Goal: Transaction & Acquisition: Purchase product/service

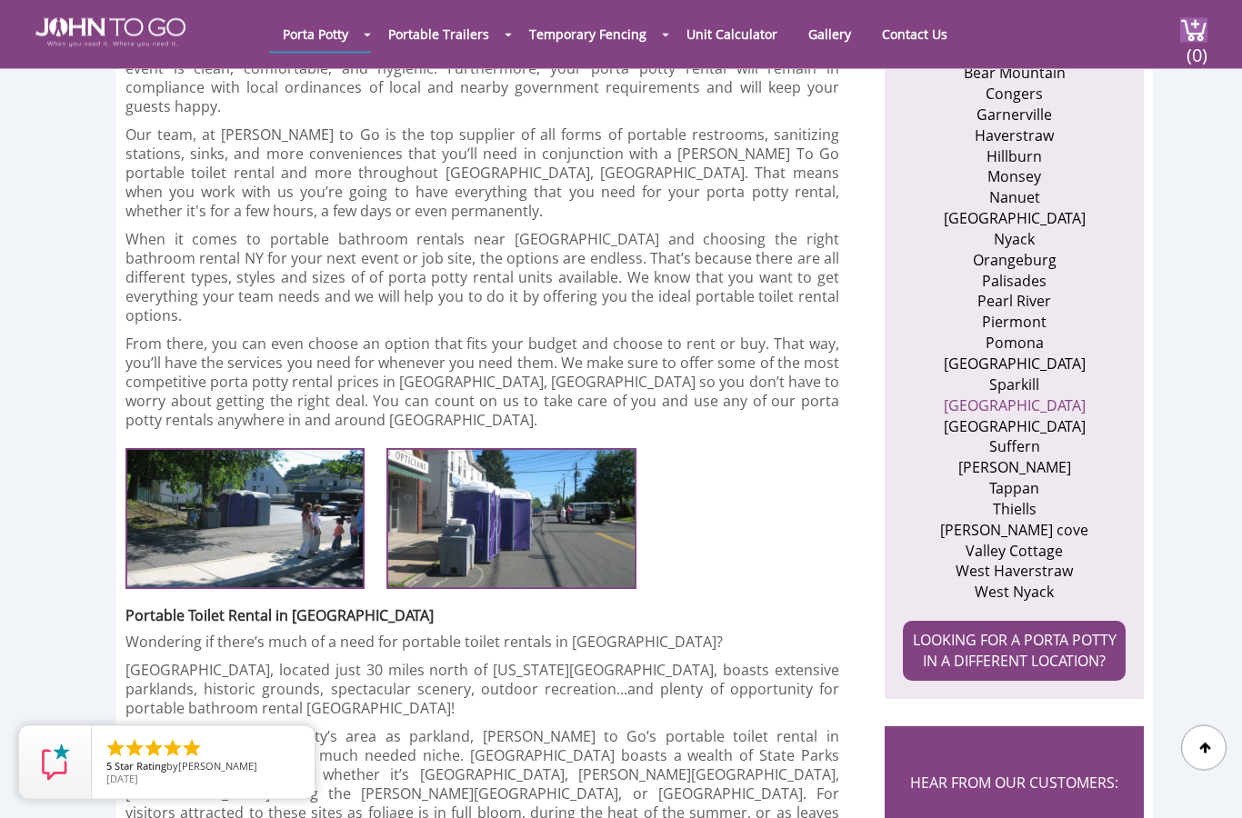
scroll to position [791, 0]
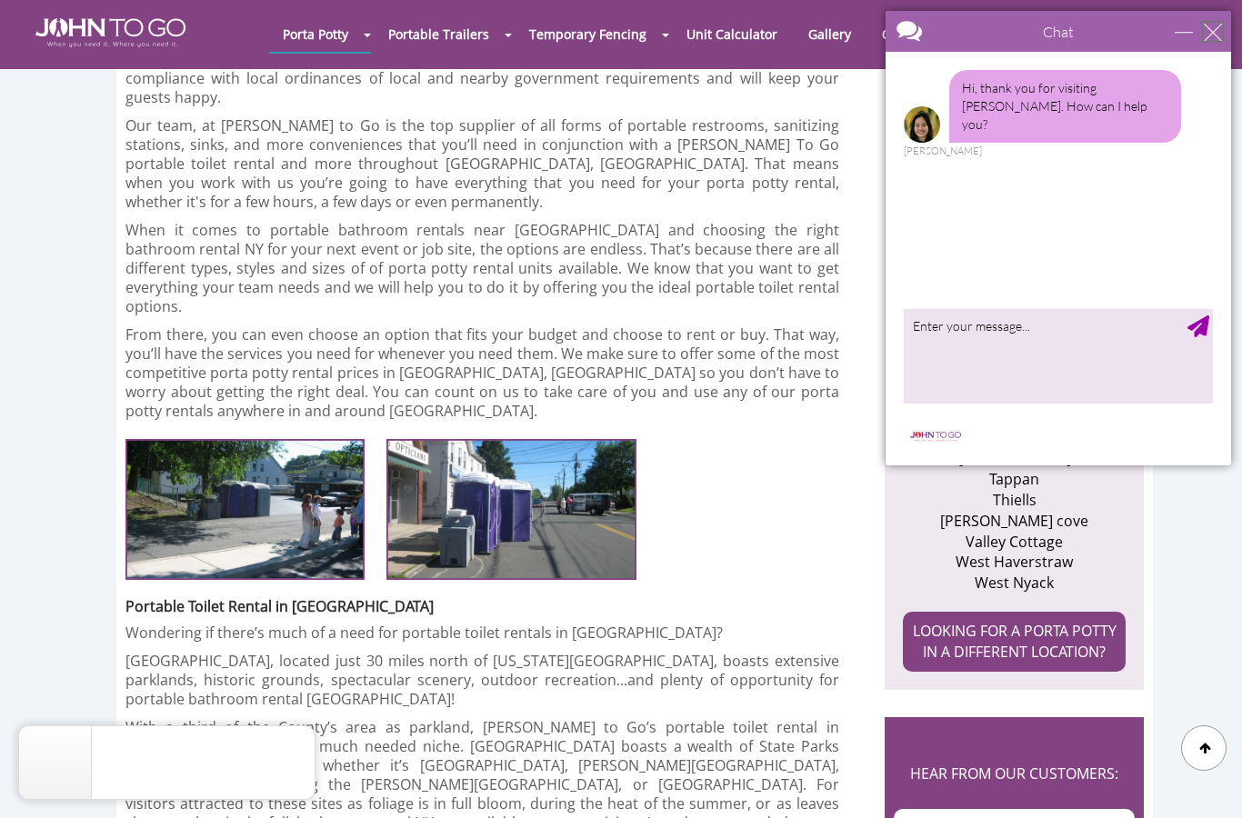
click at [1209, 34] on div "close" at bounding box center [1213, 32] width 18 height 18
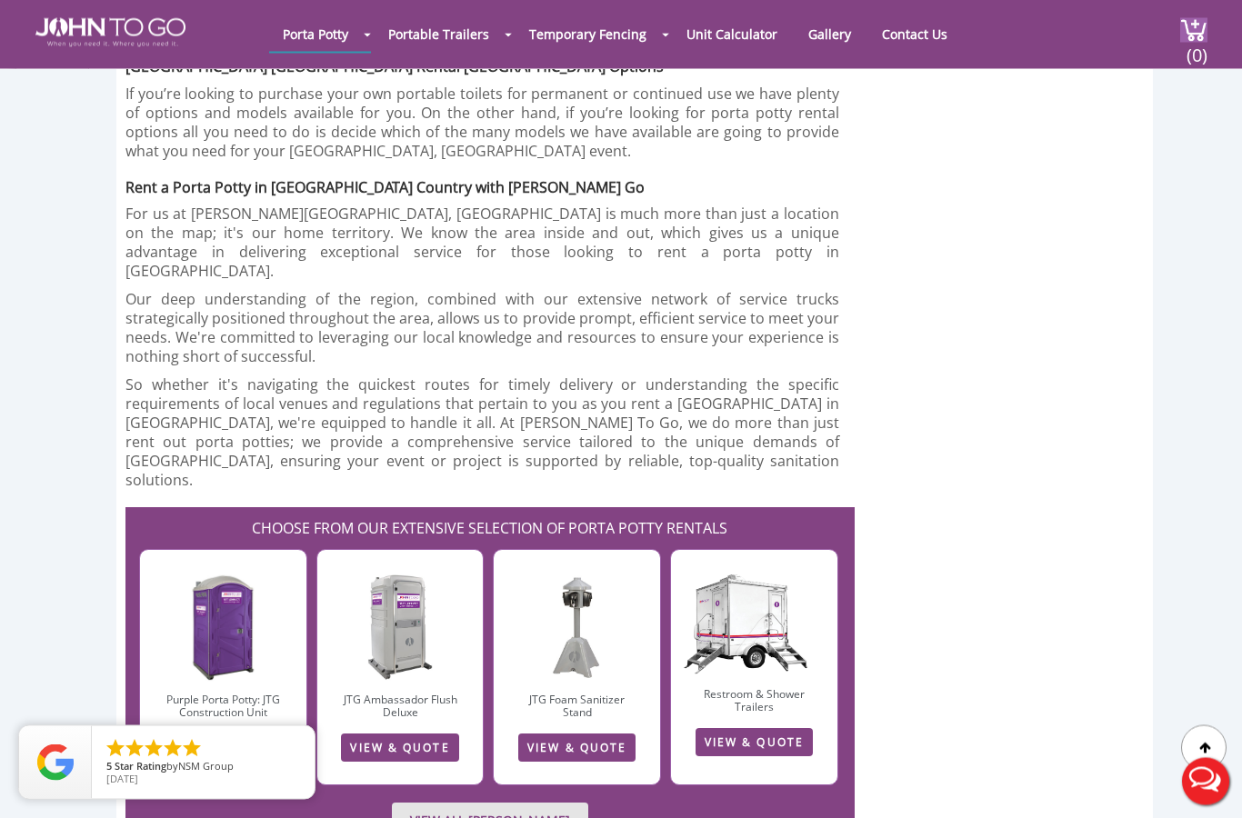
scroll to position [3355, 0]
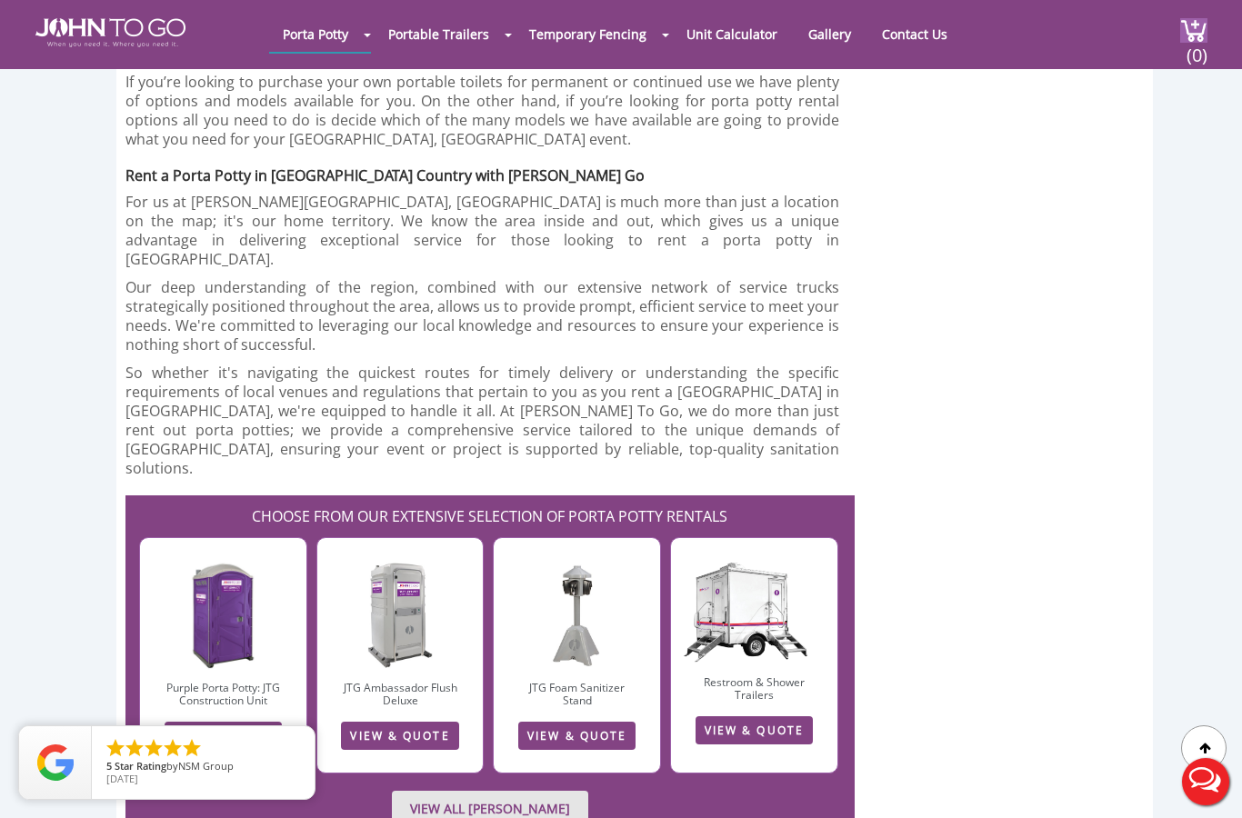
click at [216, 722] on link "VIEW & QUOTE" at bounding box center [223, 736] width 117 height 28
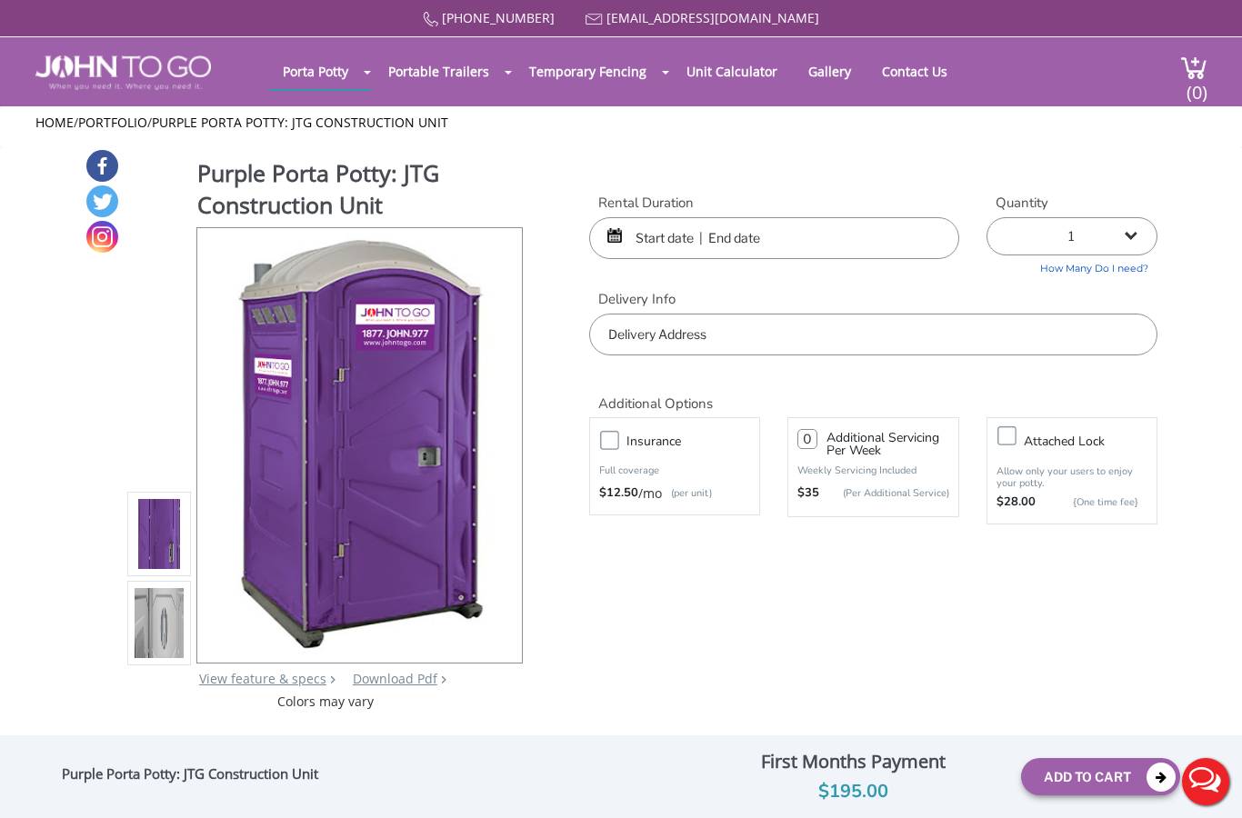
click at [675, 225] on input "text" at bounding box center [774, 238] width 370 height 42
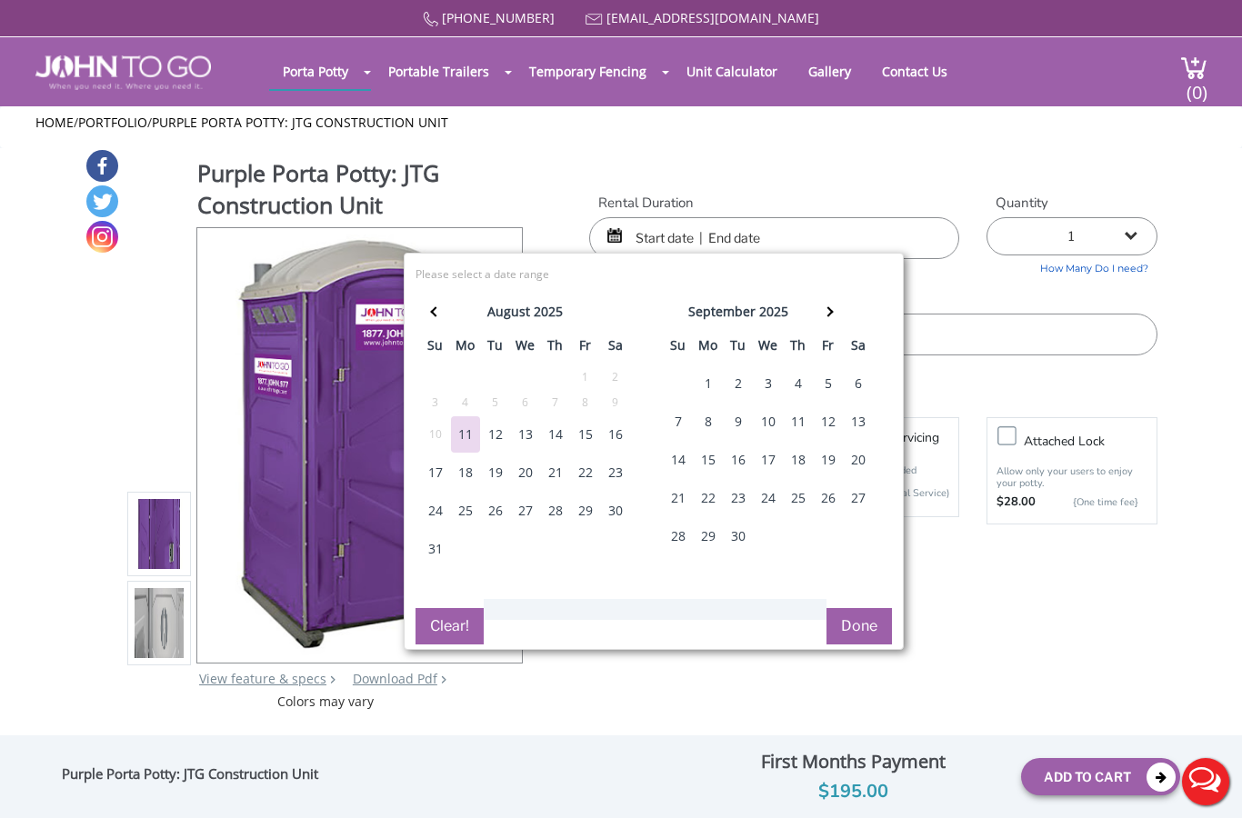
click at [617, 478] on div "23" at bounding box center [615, 473] width 29 height 36
click at [425, 511] on div "24" at bounding box center [435, 511] width 29 height 36
type input "08/23/2025 to 08/24/2025"
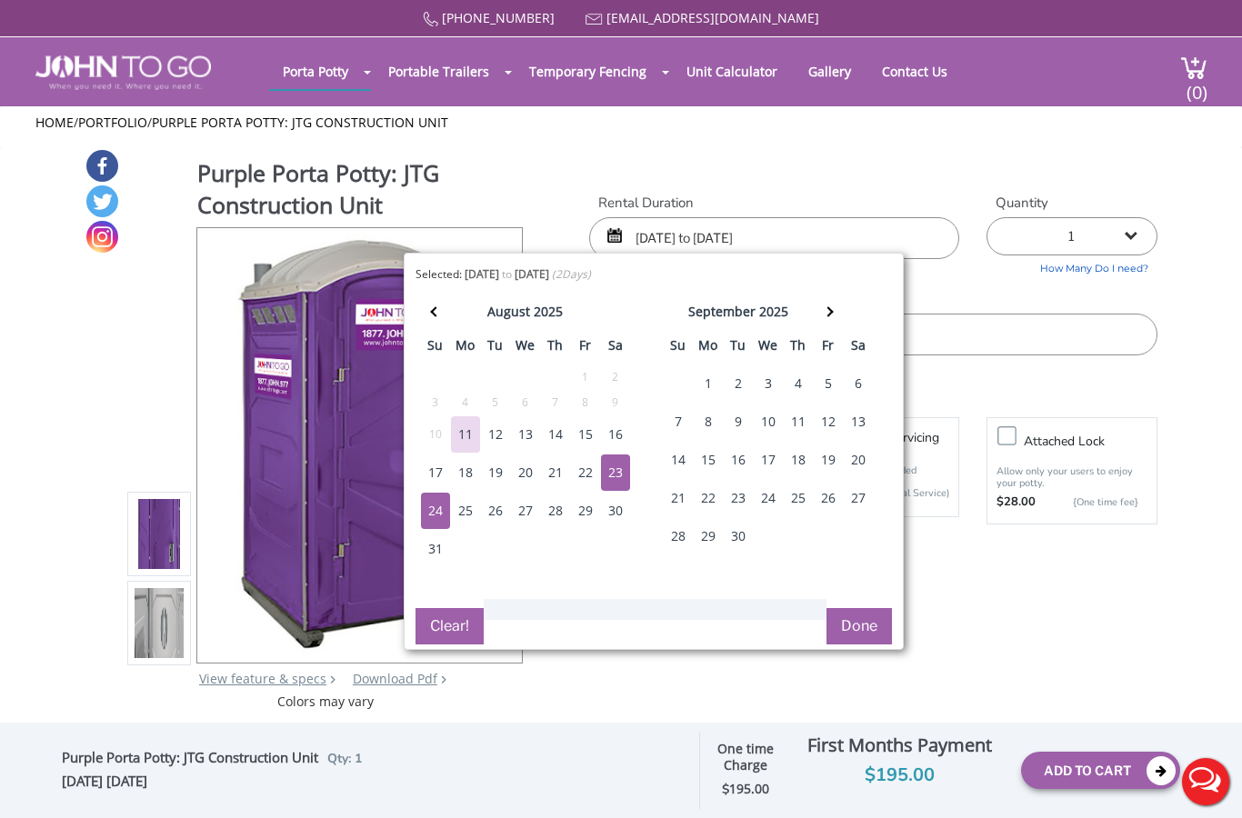
click at [862, 633] on button "Done" at bounding box center [858, 626] width 65 height 36
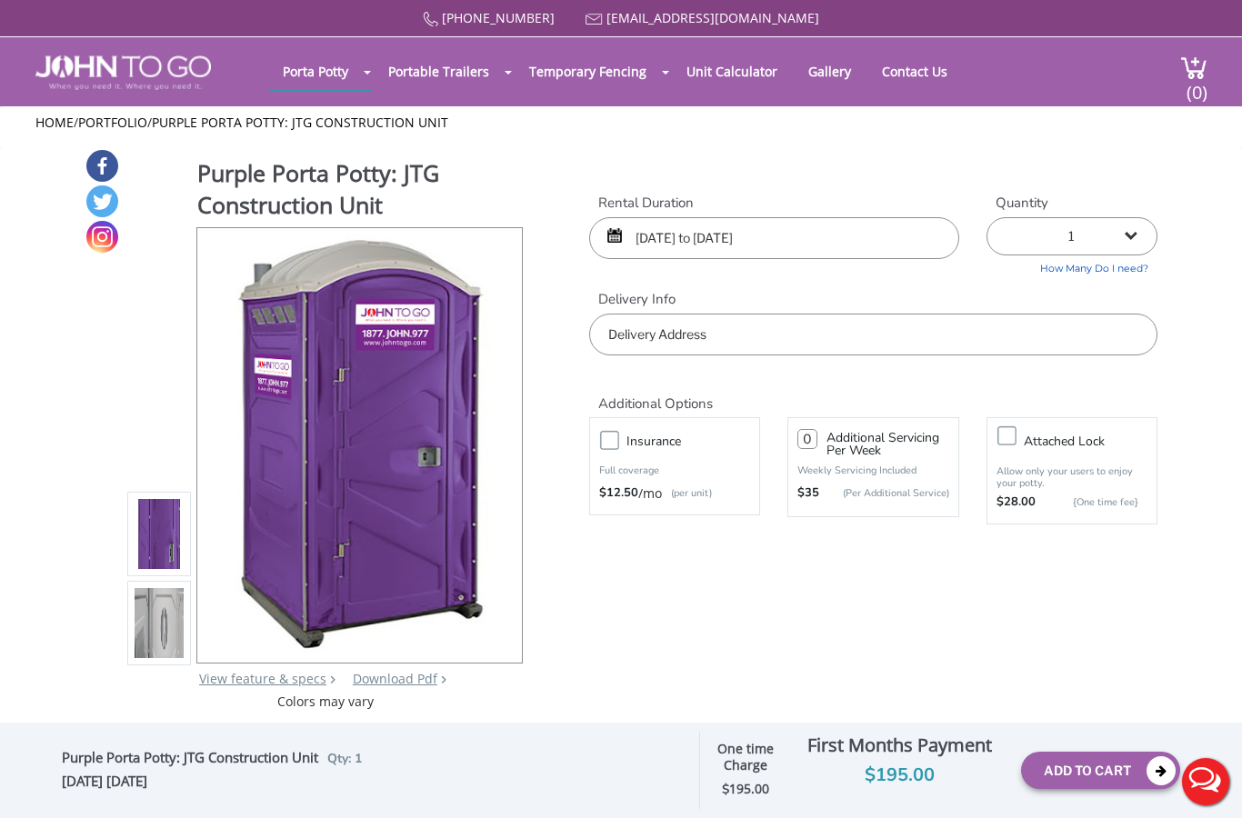
click at [1100, 323] on input "text" at bounding box center [873, 335] width 568 height 42
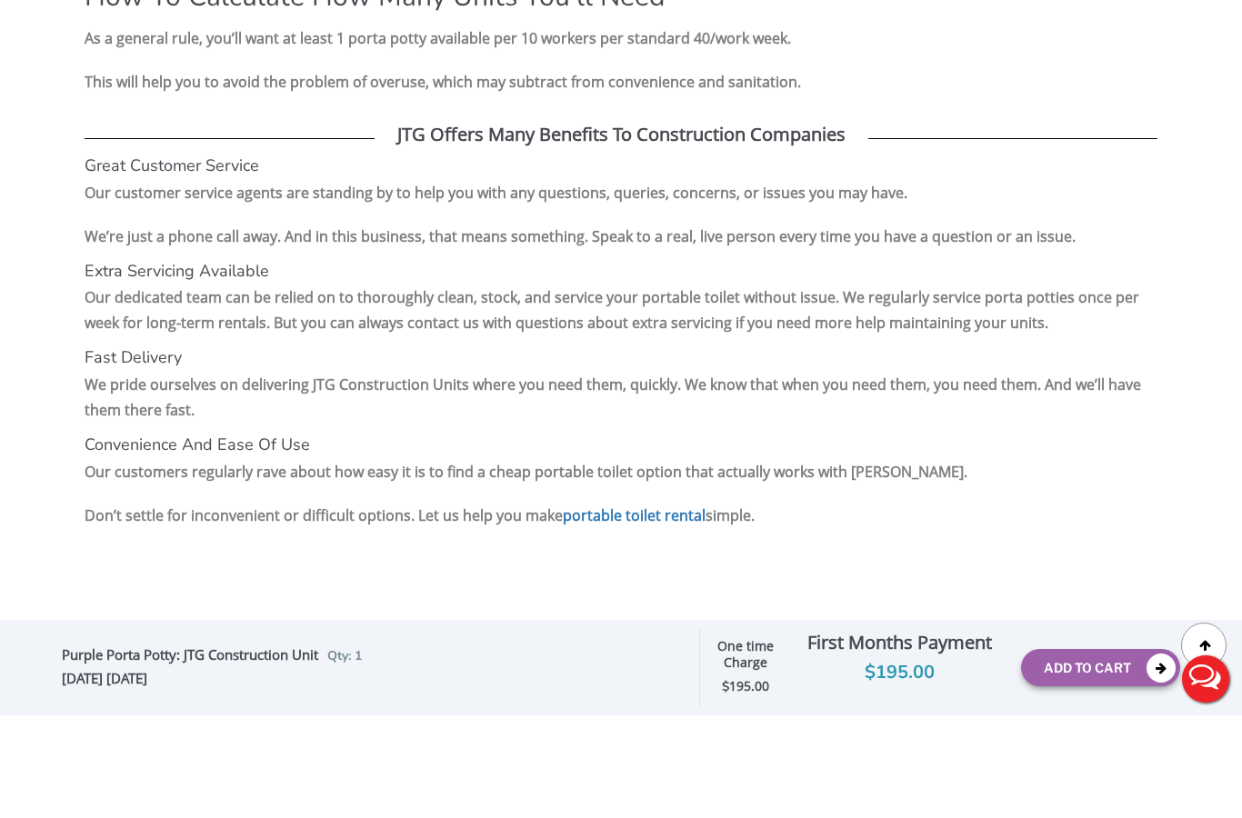
scroll to position [2740, 0]
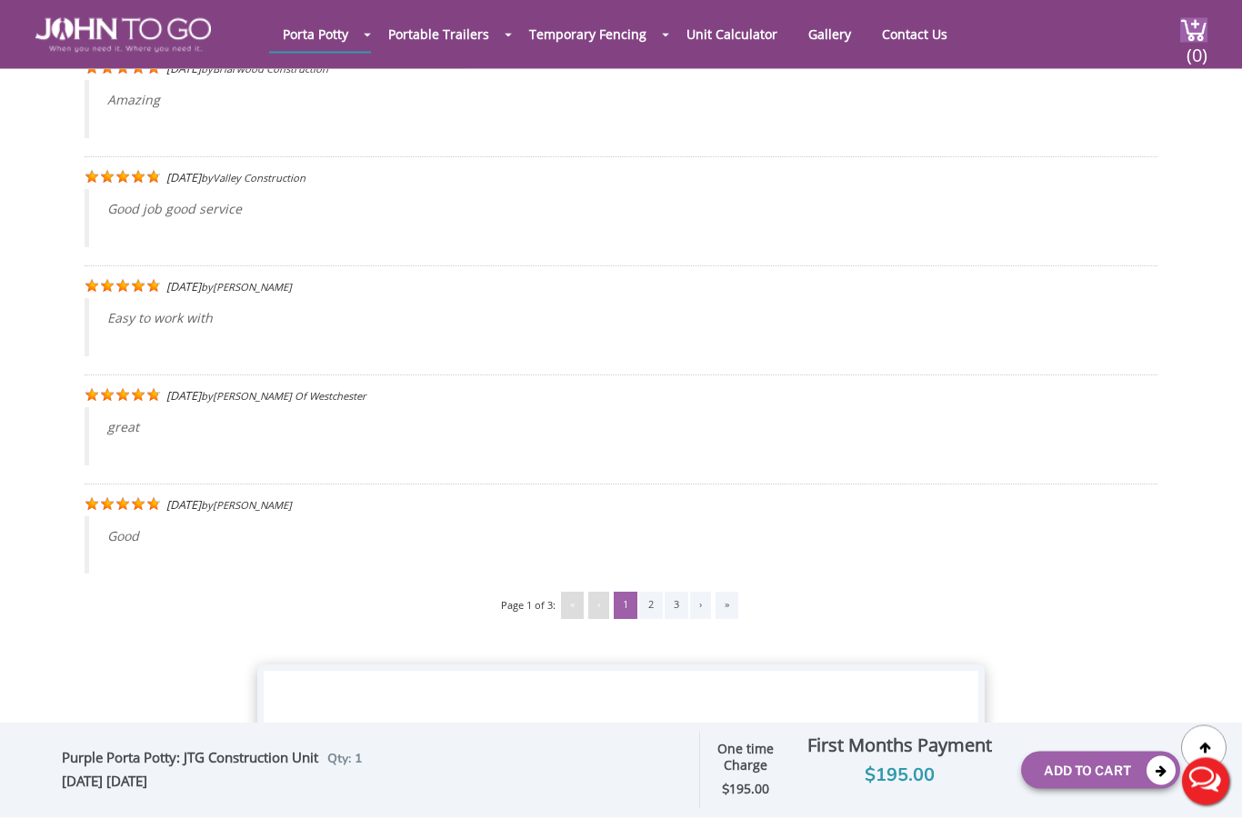
scroll to position [3519, 0]
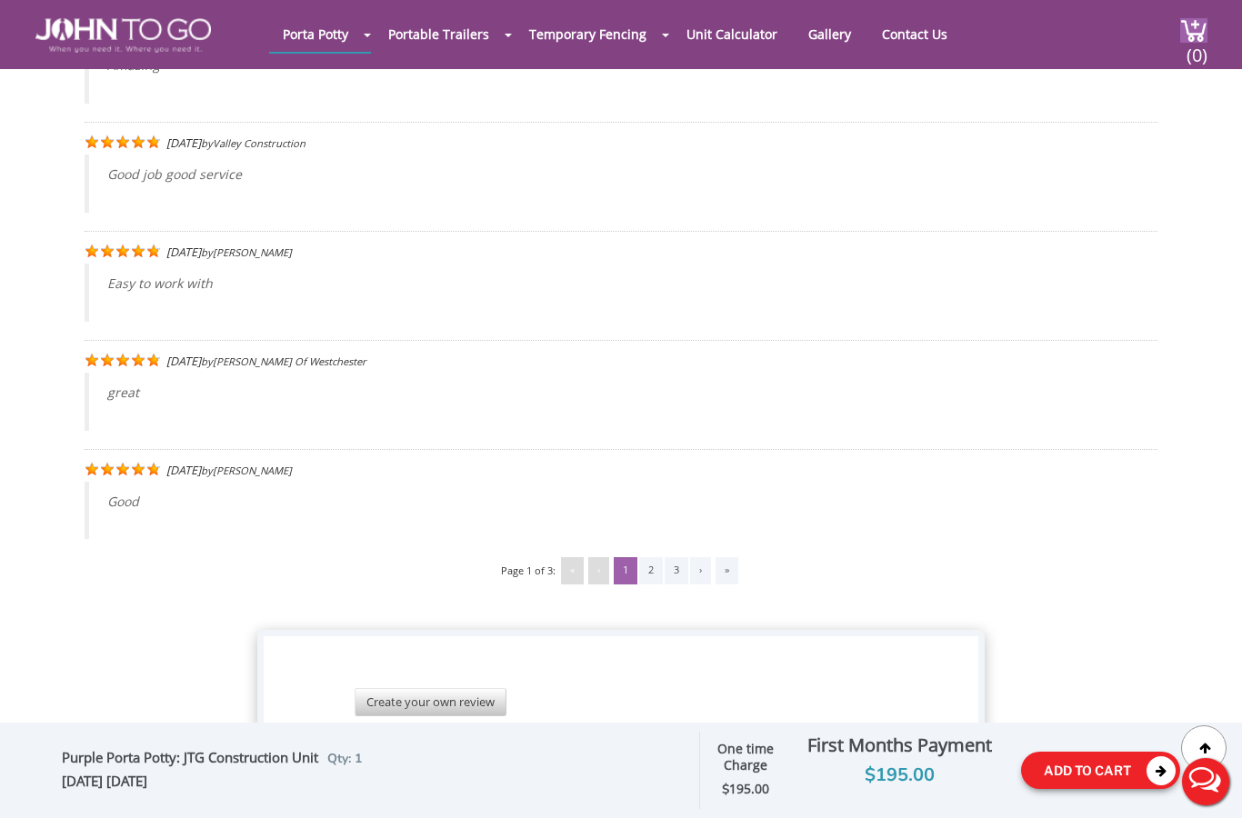
click at [1106, 789] on button "Add To Cart" at bounding box center [1100, 770] width 159 height 37
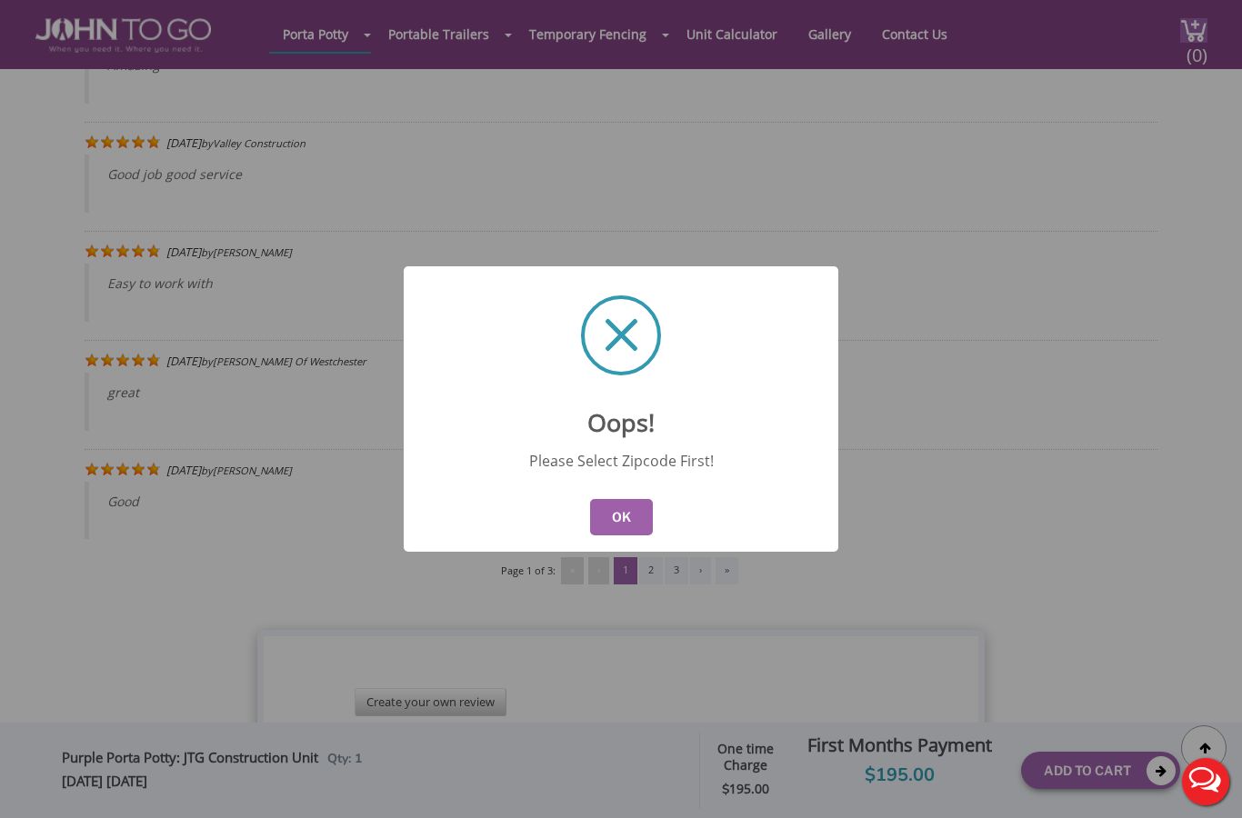
click at [638, 535] on button "OK" at bounding box center [621, 517] width 63 height 36
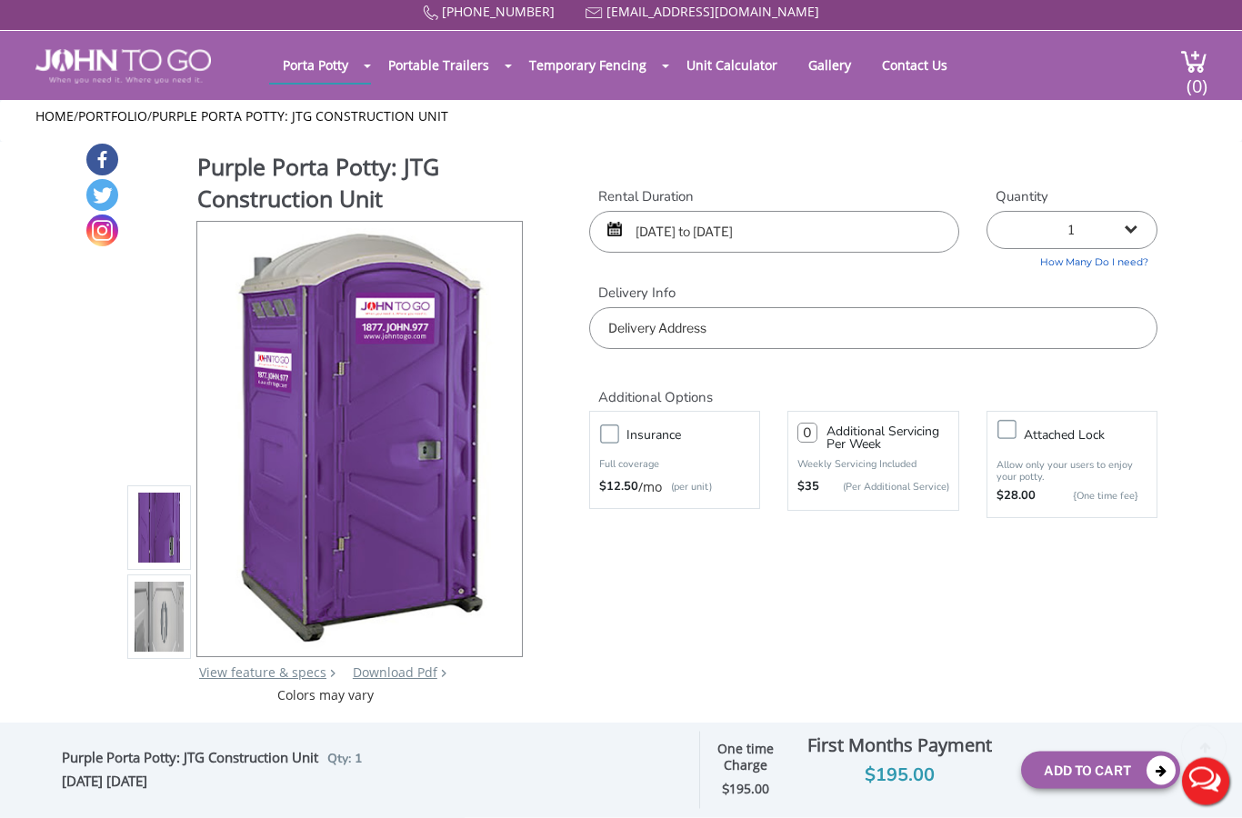
scroll to position [0, 0]
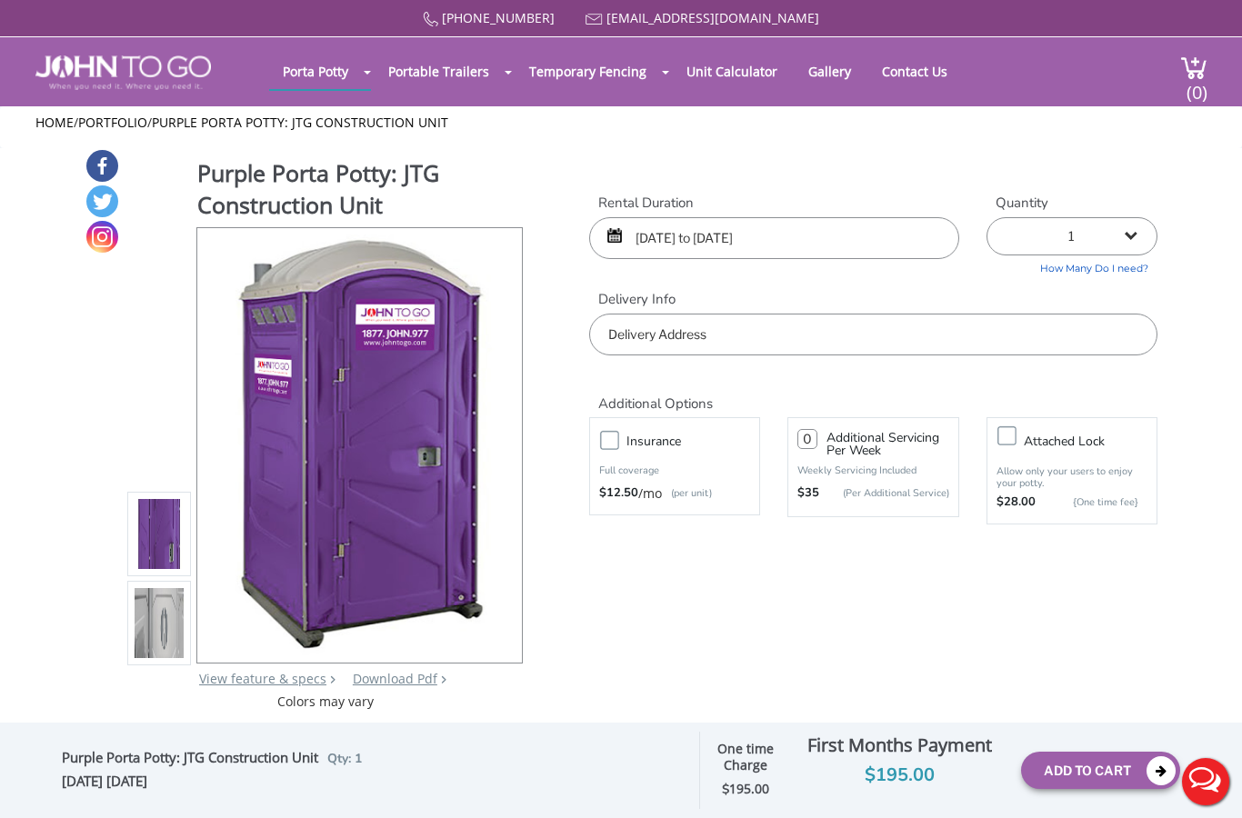
click at [769, 342] on input "text" at bounding box center [873, 335] width 568 height 42
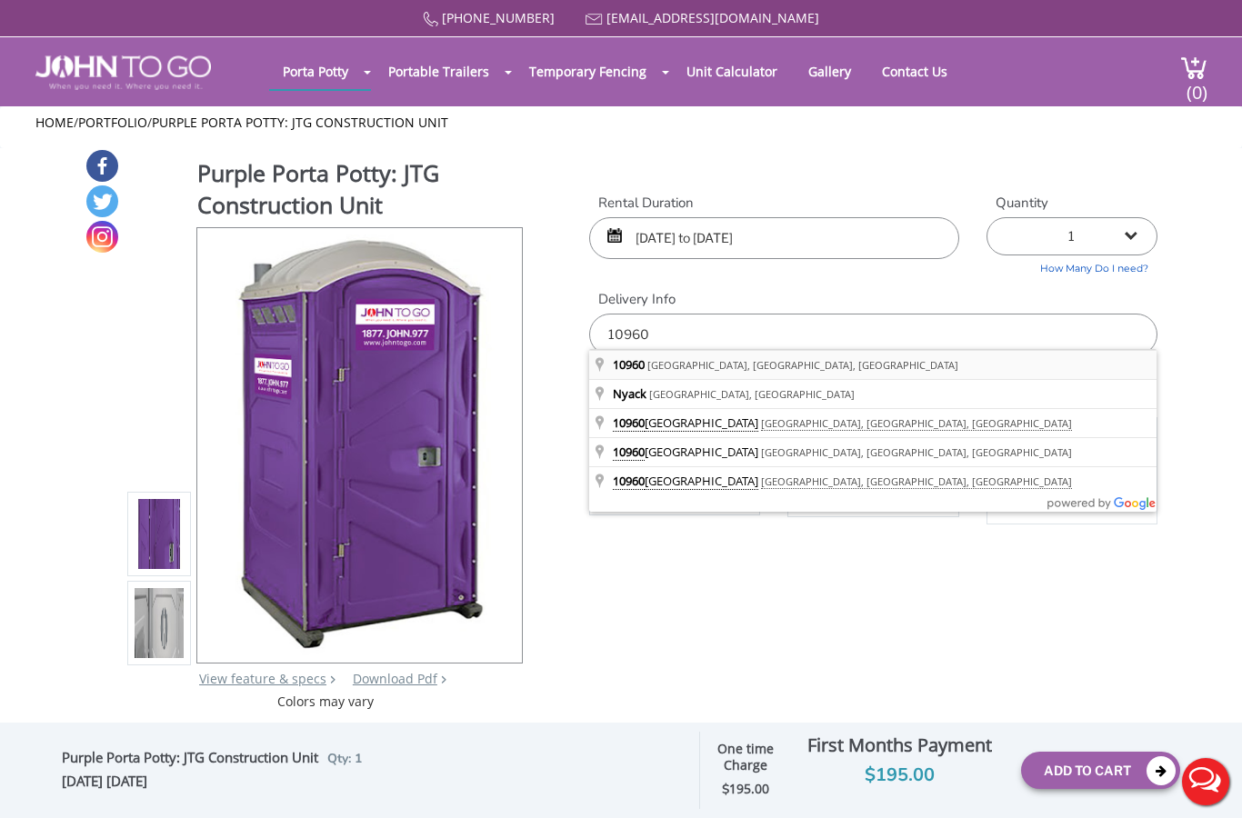
type input "Nyack, NY 10960, USA"
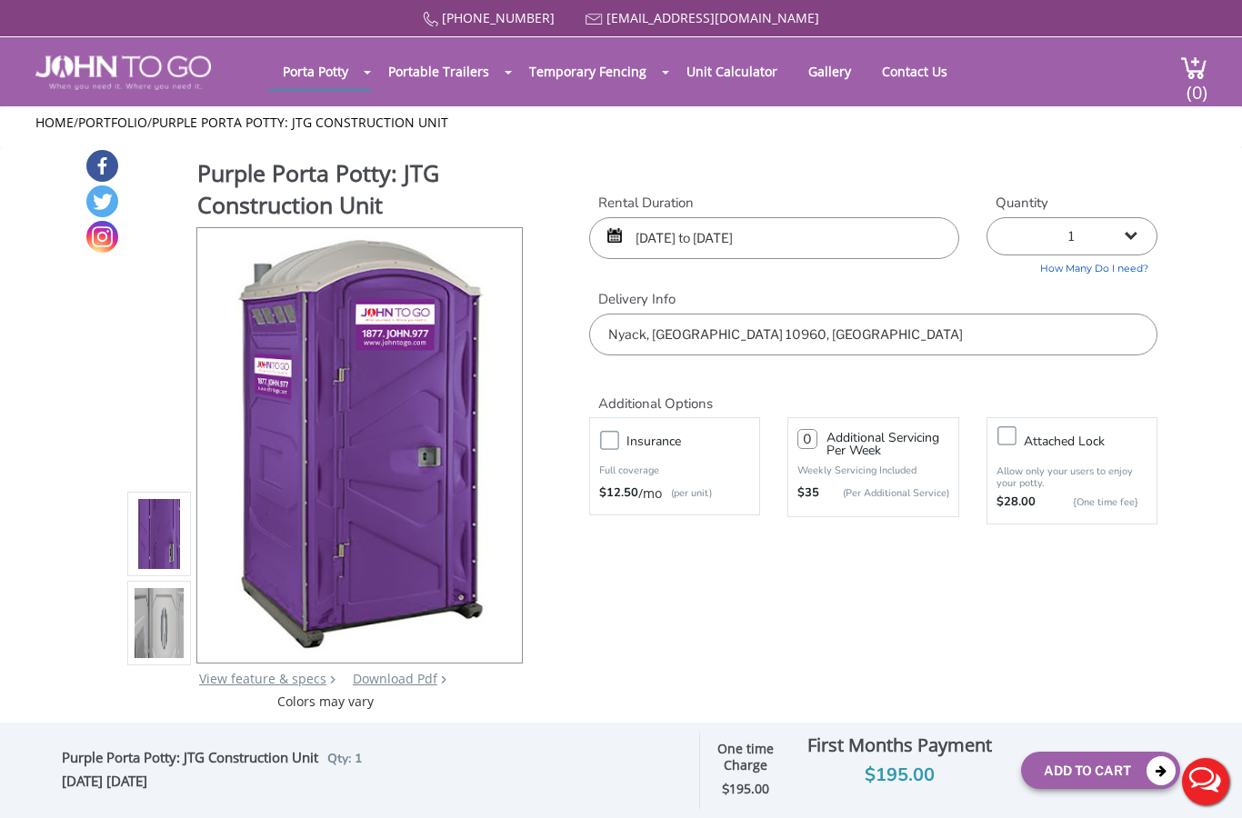
click at [617, 430] on label "Insurance" at bounding box center [692, 441] width 151 height 23
click at [0, 0] on input "Insurance" at bounding box center [0, 0] width 0 height 0
click at [1096, 774] on button "Add To Cart" at bounding box center [1100, 770] width 159 height 37
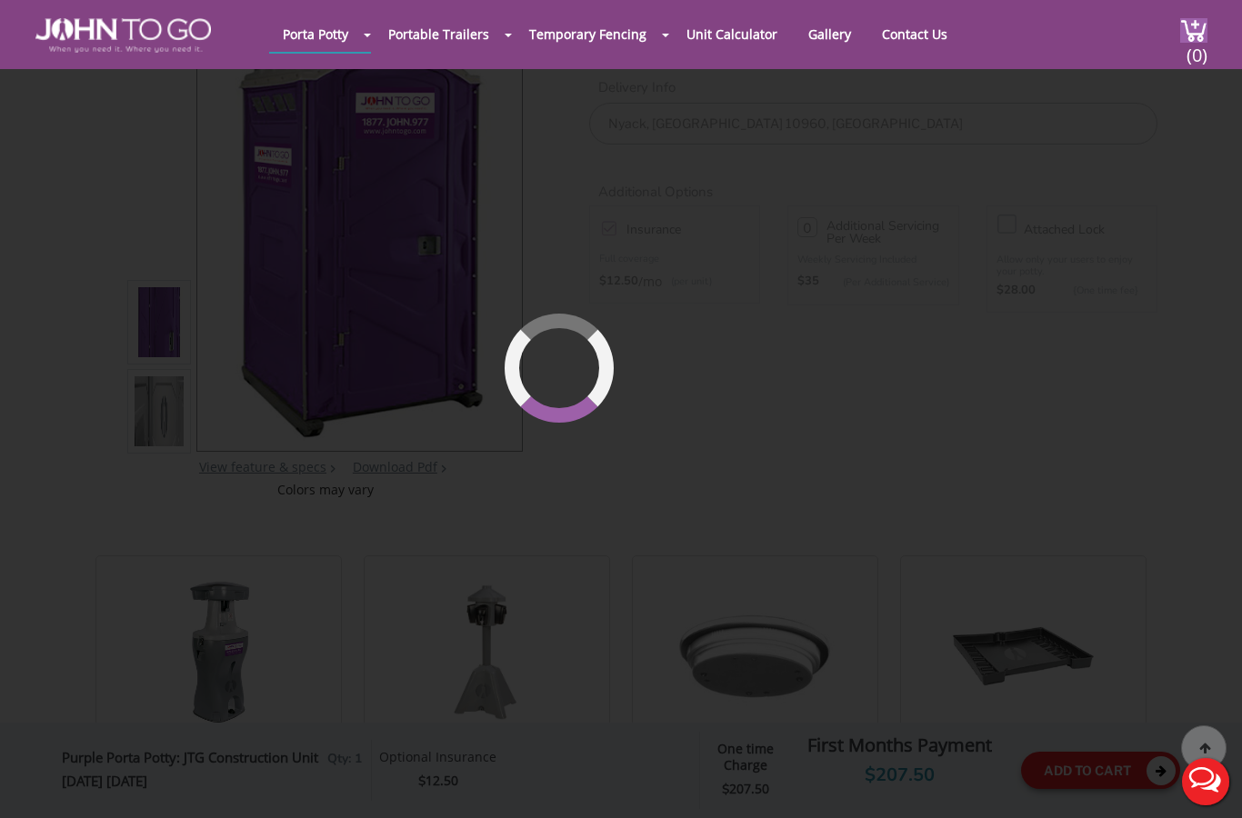
scroll to position [188, 0]
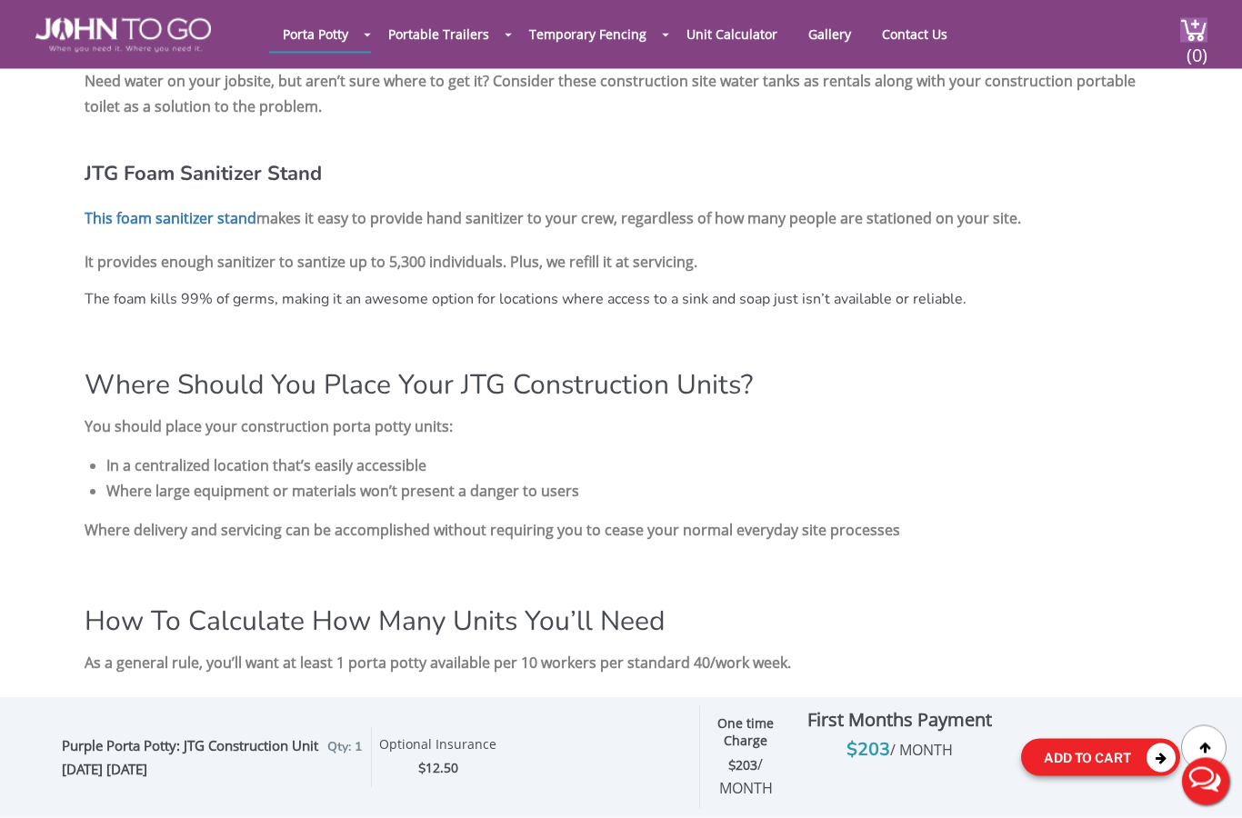
click at [1155, 773] on icon at bounding box center [1160, 758] width 29 height 29
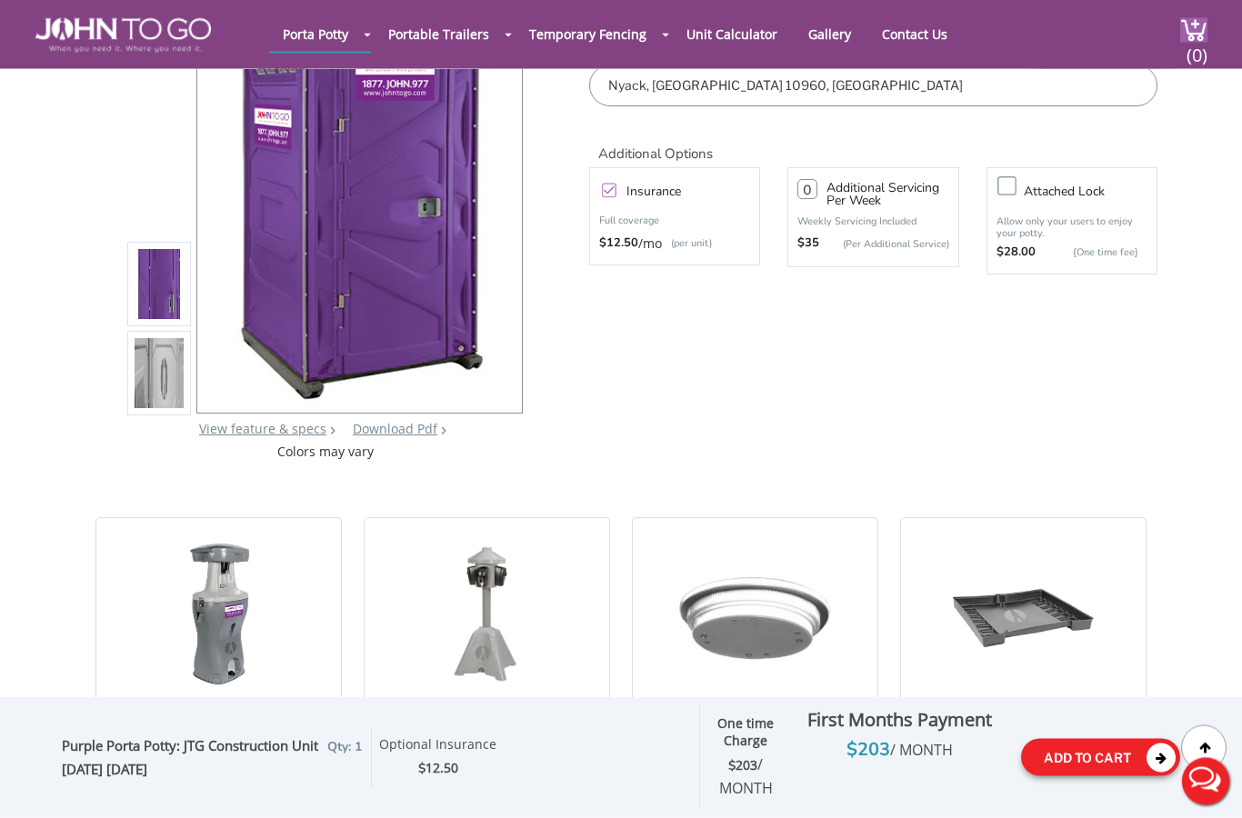
scroll to position [0, 0]
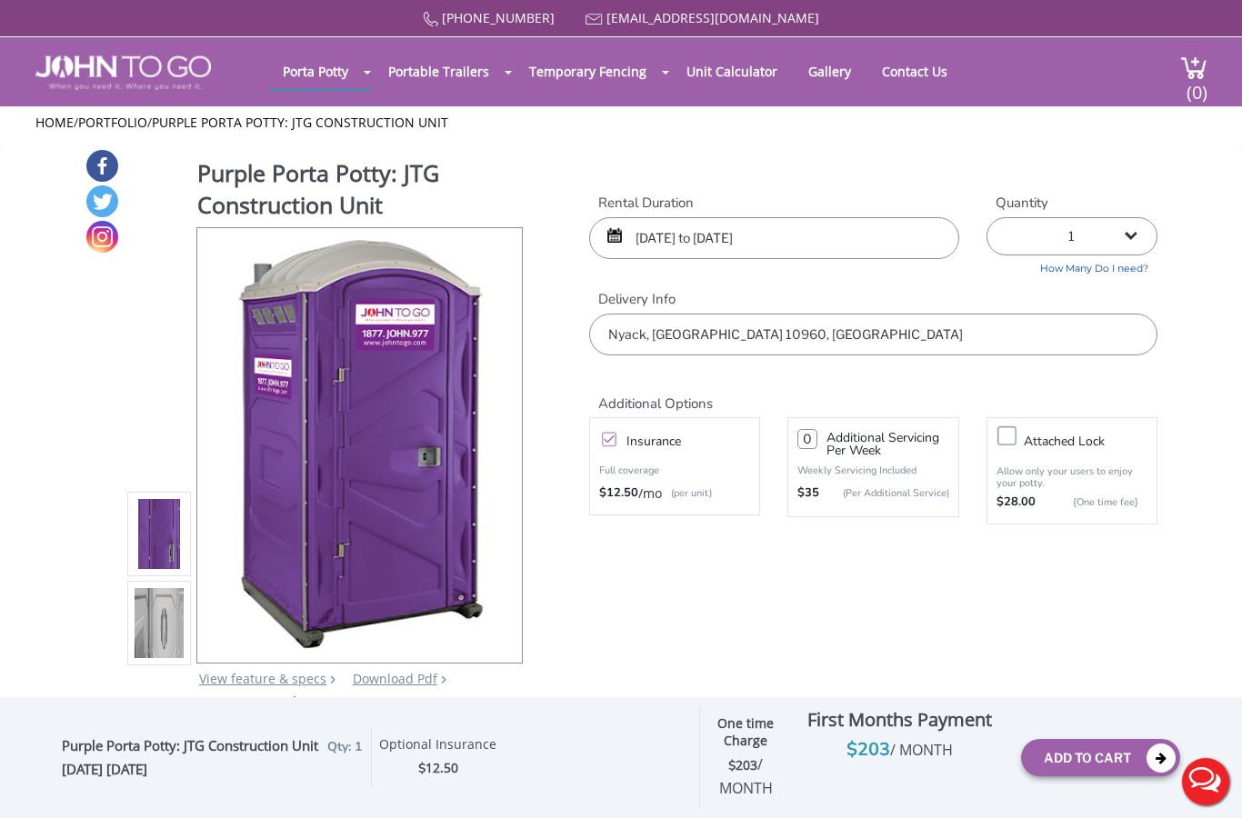
click at [800, 436] on input "number" at bounding box center [807, 439] width 20 height 20
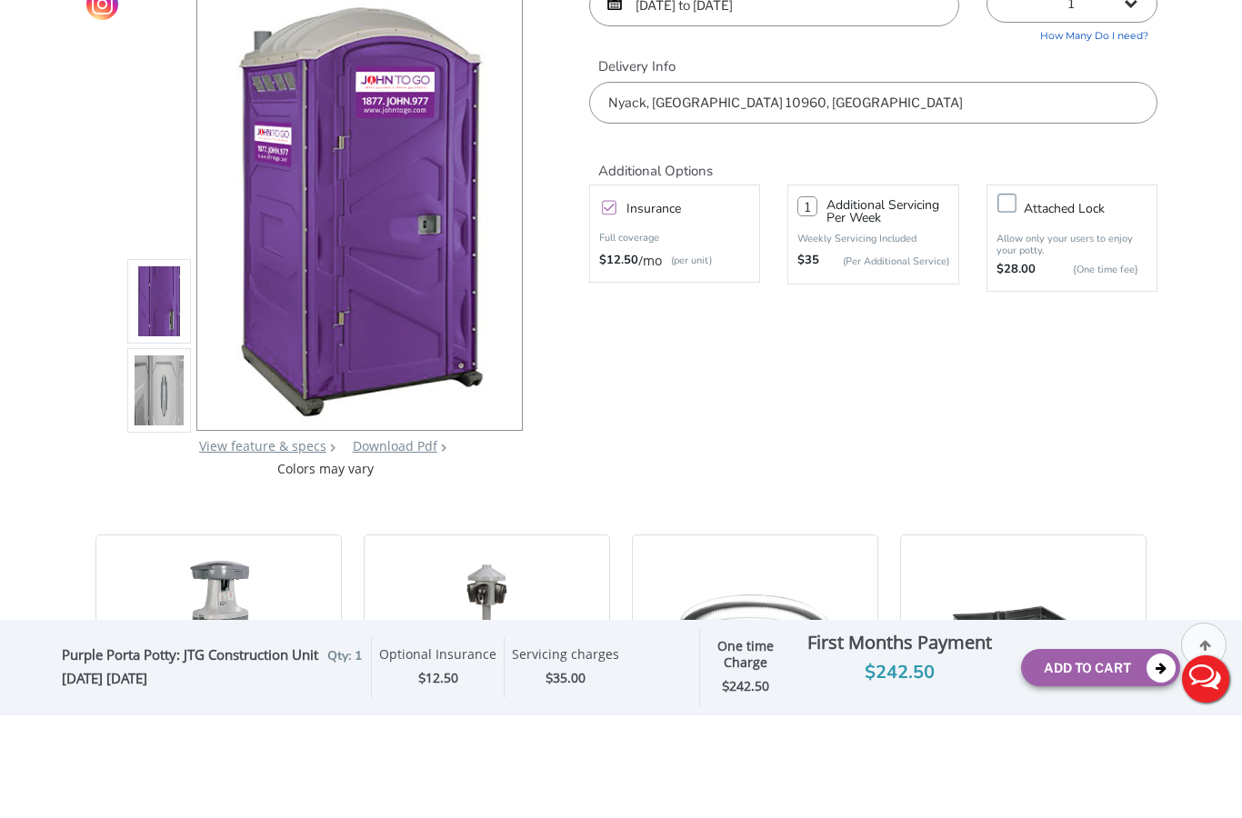
scroll to position [98, 0]
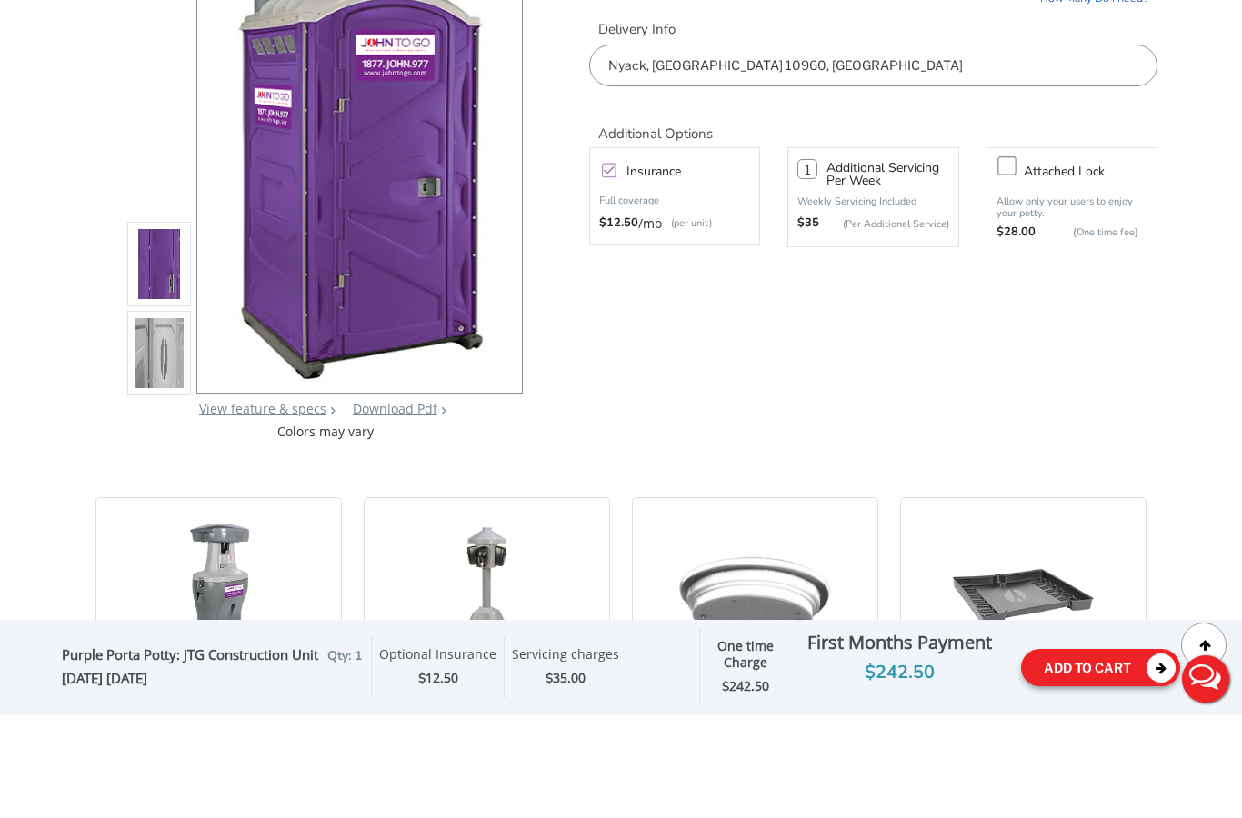
type input "1"
click at [1099, 752] on button "Add To Cart" at bounding box center [1100, 770] width 159 height 37
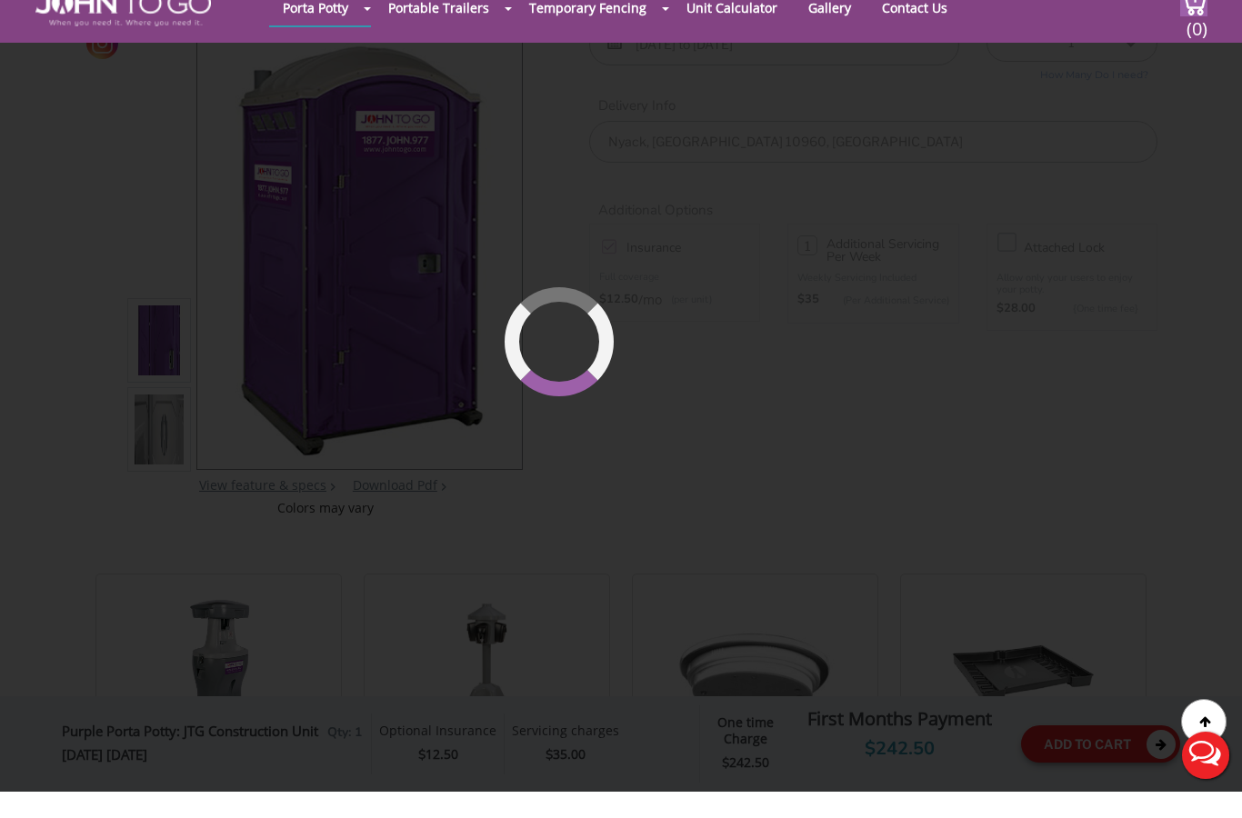
scroll to position [125, 0]
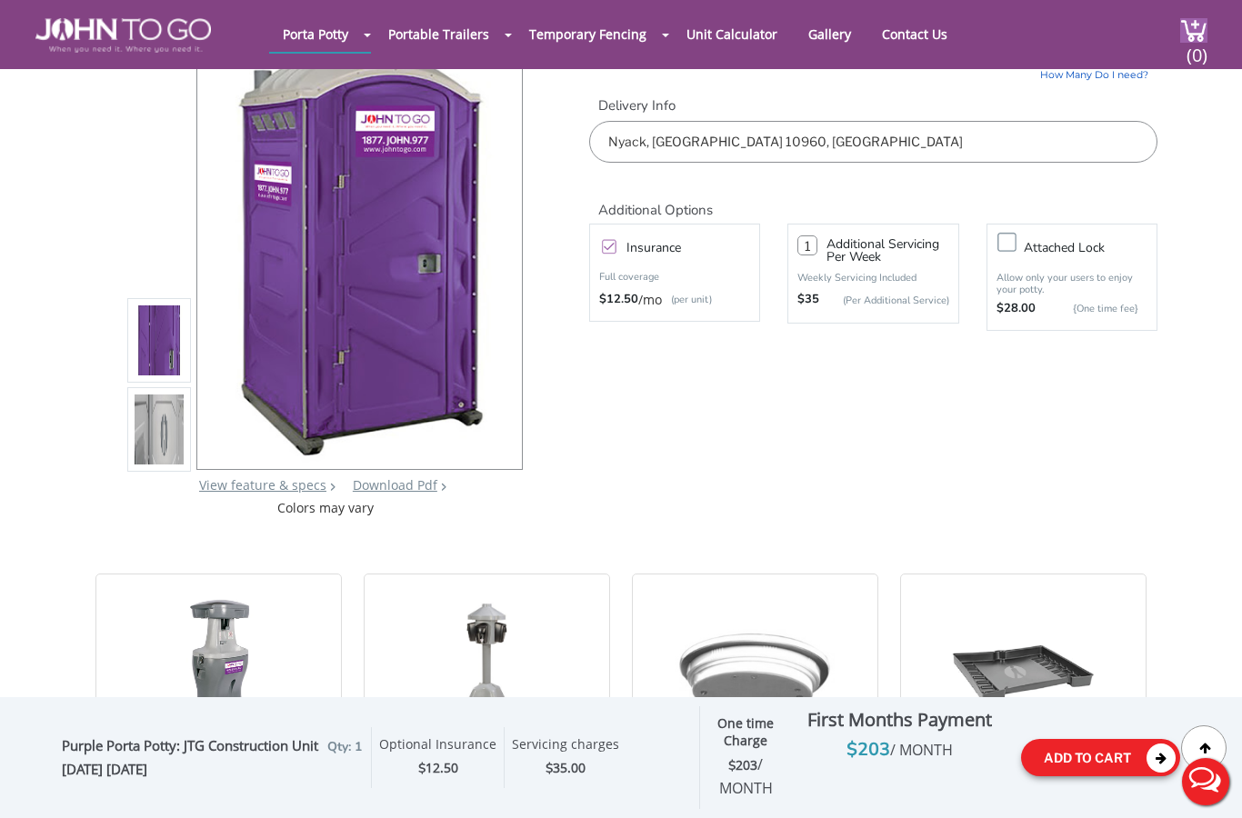
click at [1094, 776] on button "Add To Cart" at bounding box center [1100, 757] width 159 height 37
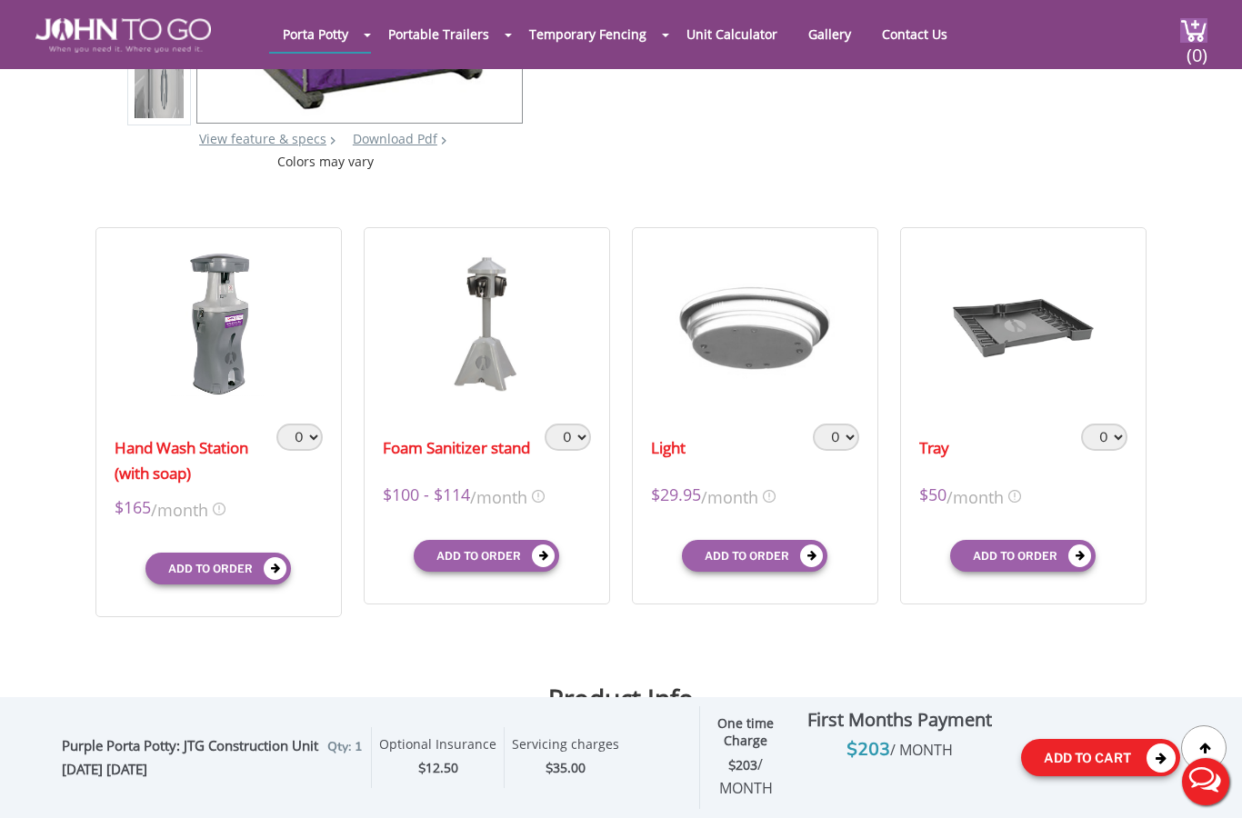
scroll to position [475, 0]
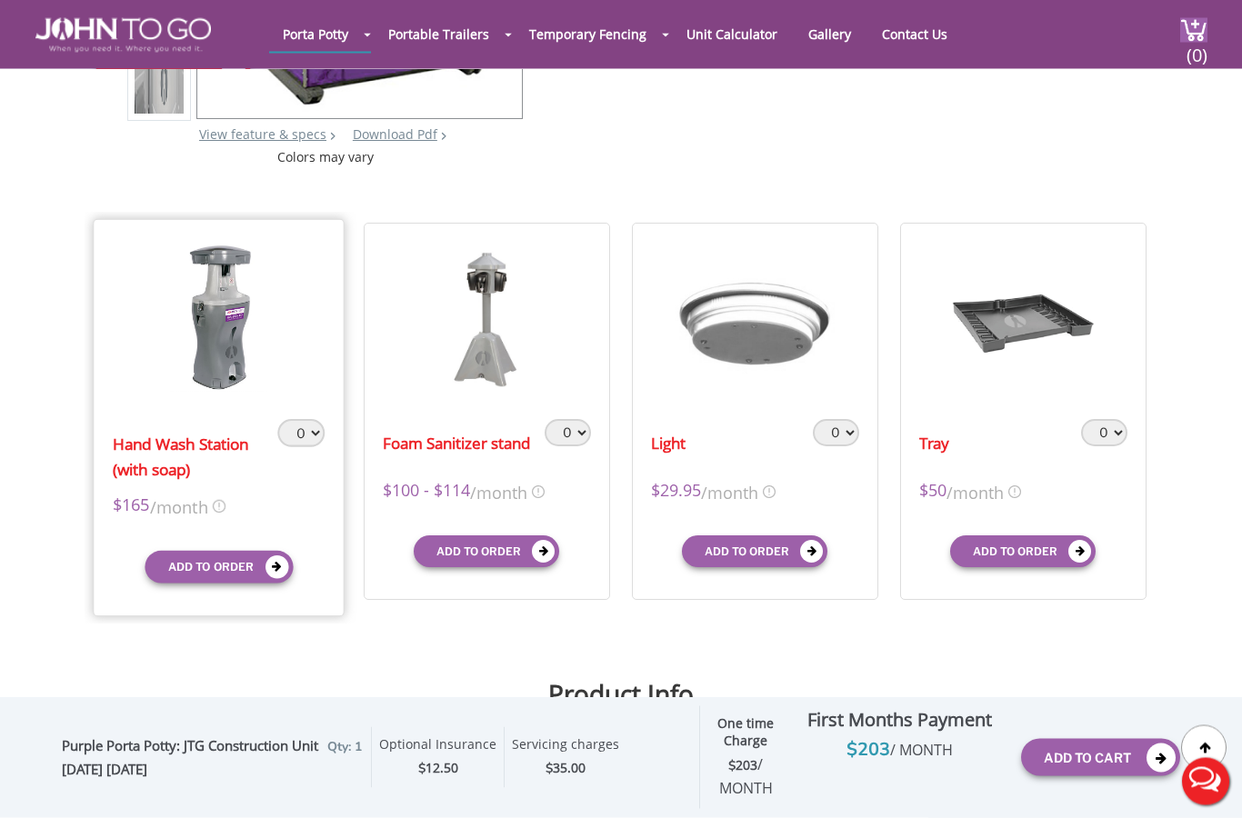
click at [305, 435] on select "0 1 2 3 4 5 6 7 8 9 10" at bounding box center [300, 434] width 47 height 28
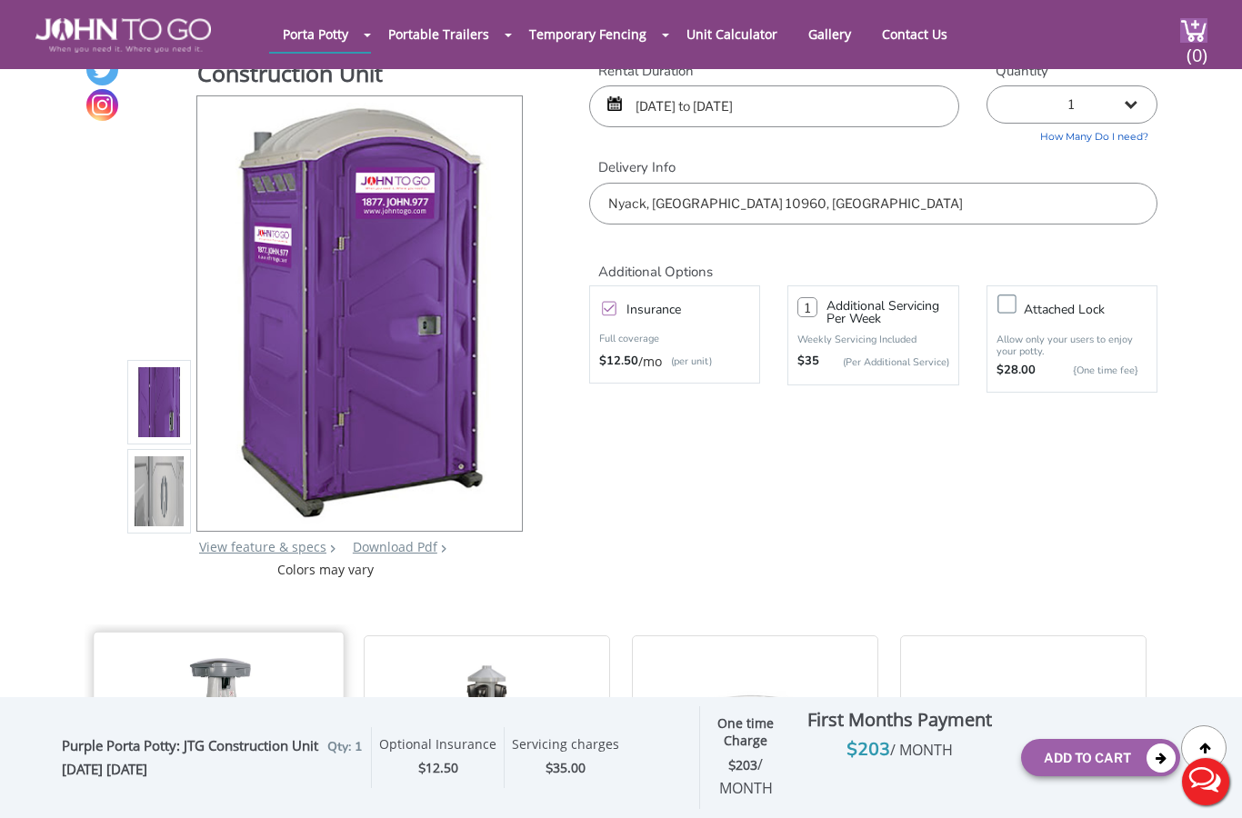
scroll to position [0, 0]
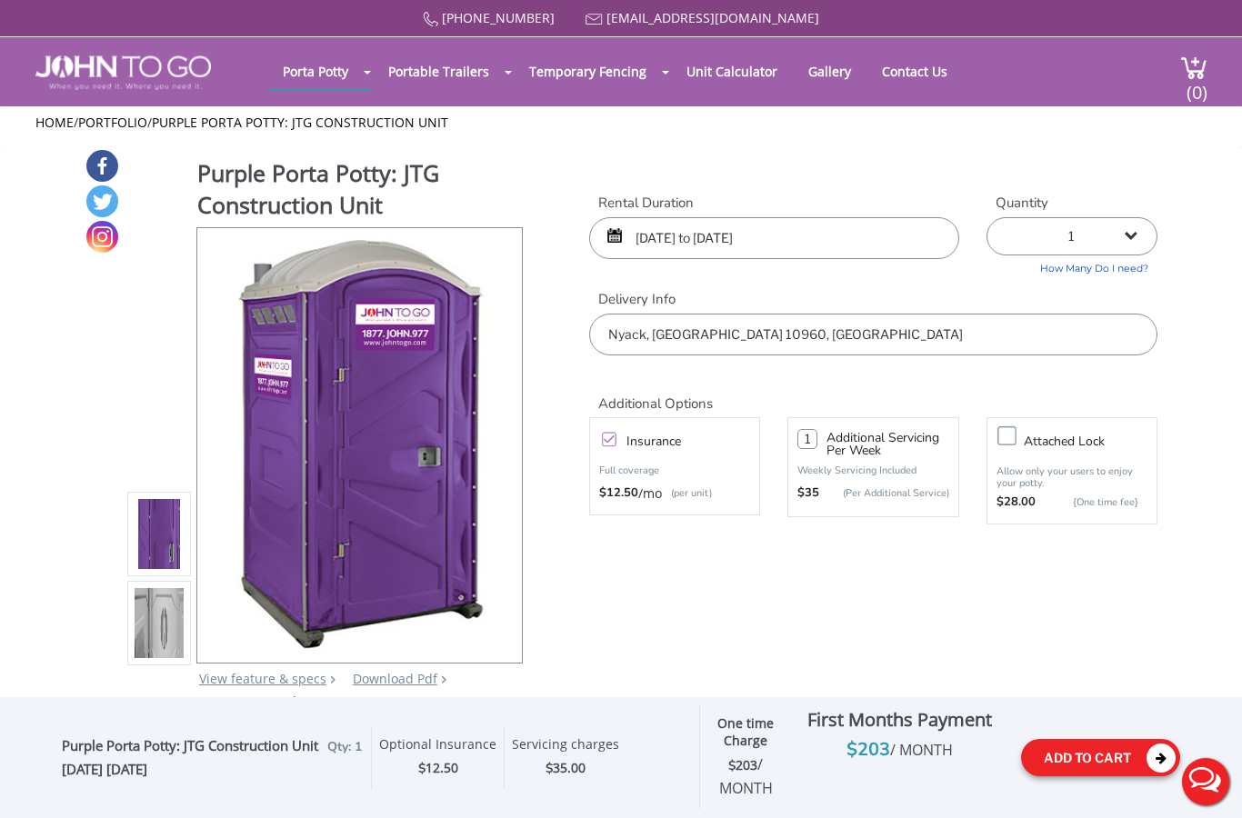
click at [1107, 770] on button "Add To Cart" at bounding box center [1100, 757] width 159 height 37
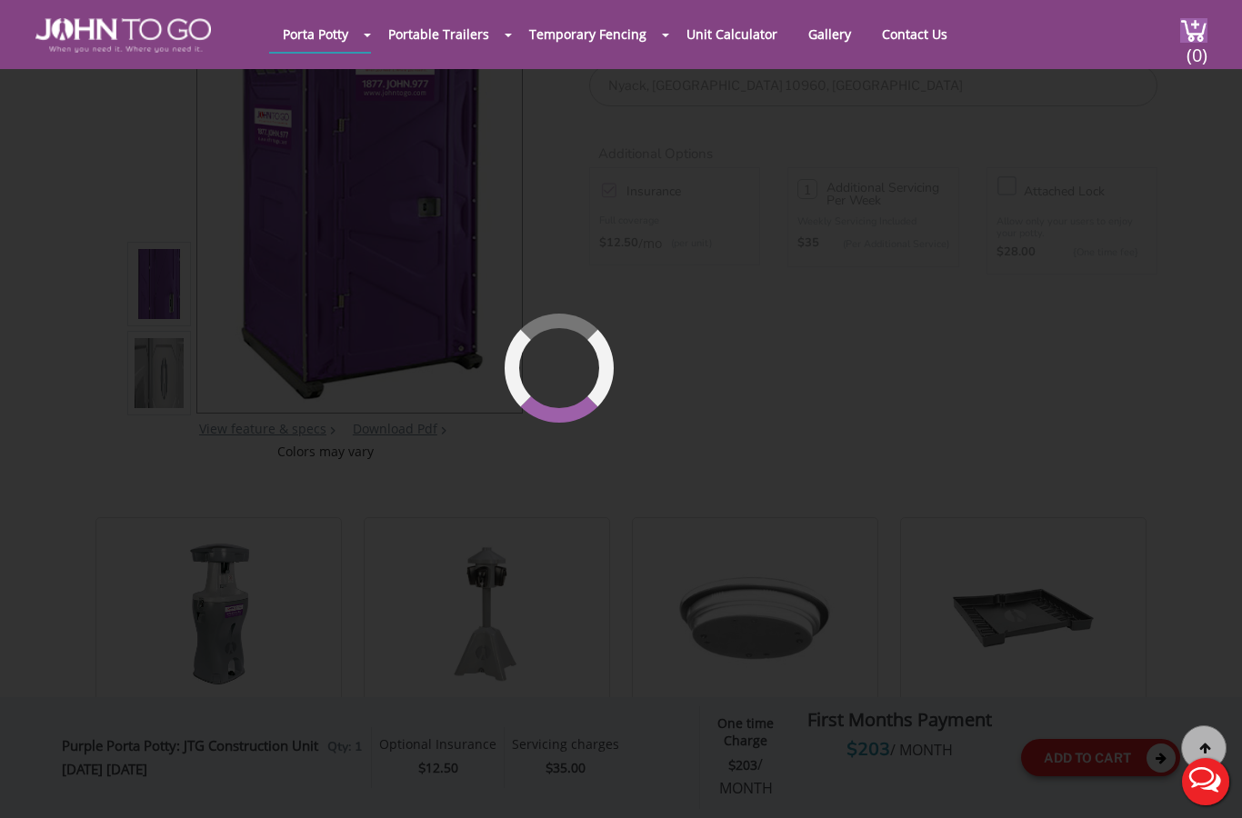
scroll to position [188, 0]
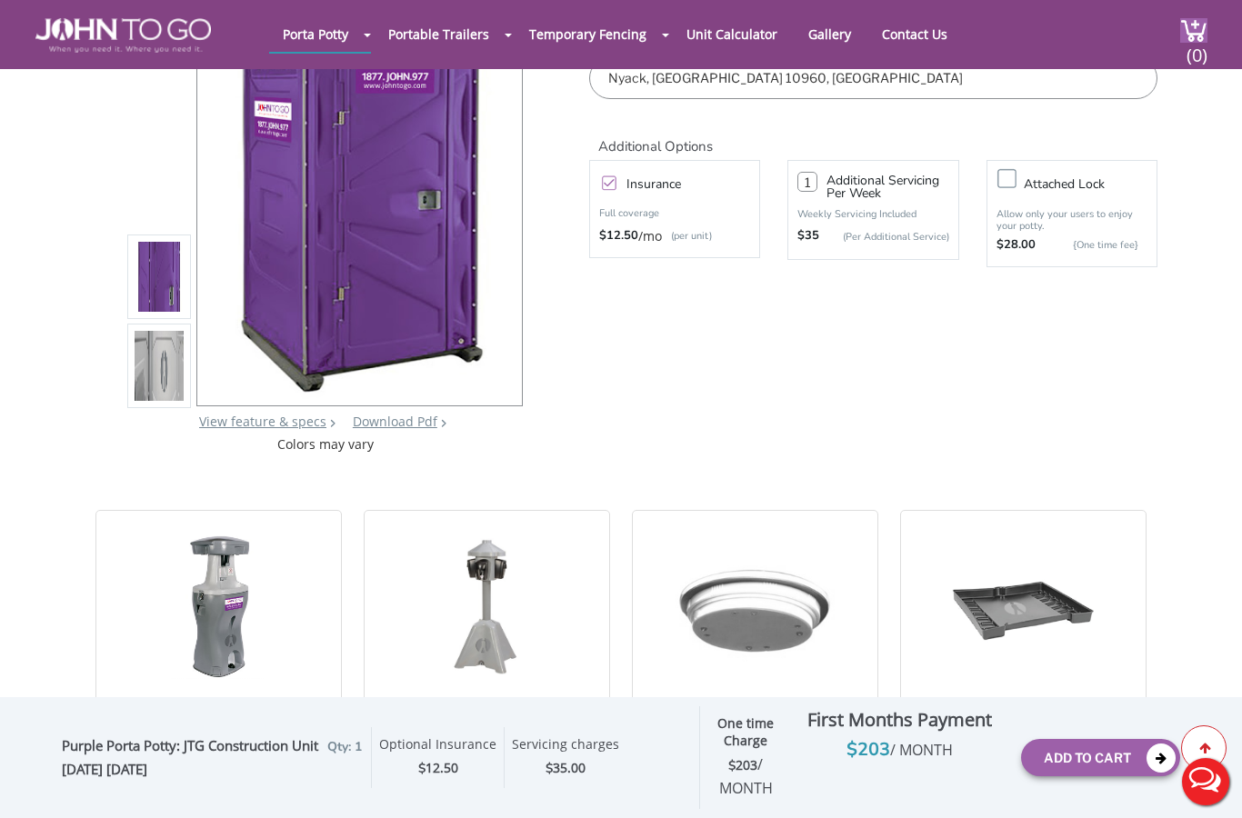
click at [1205, 732] on div at bounding box center [1203, 747] width 45 height 45
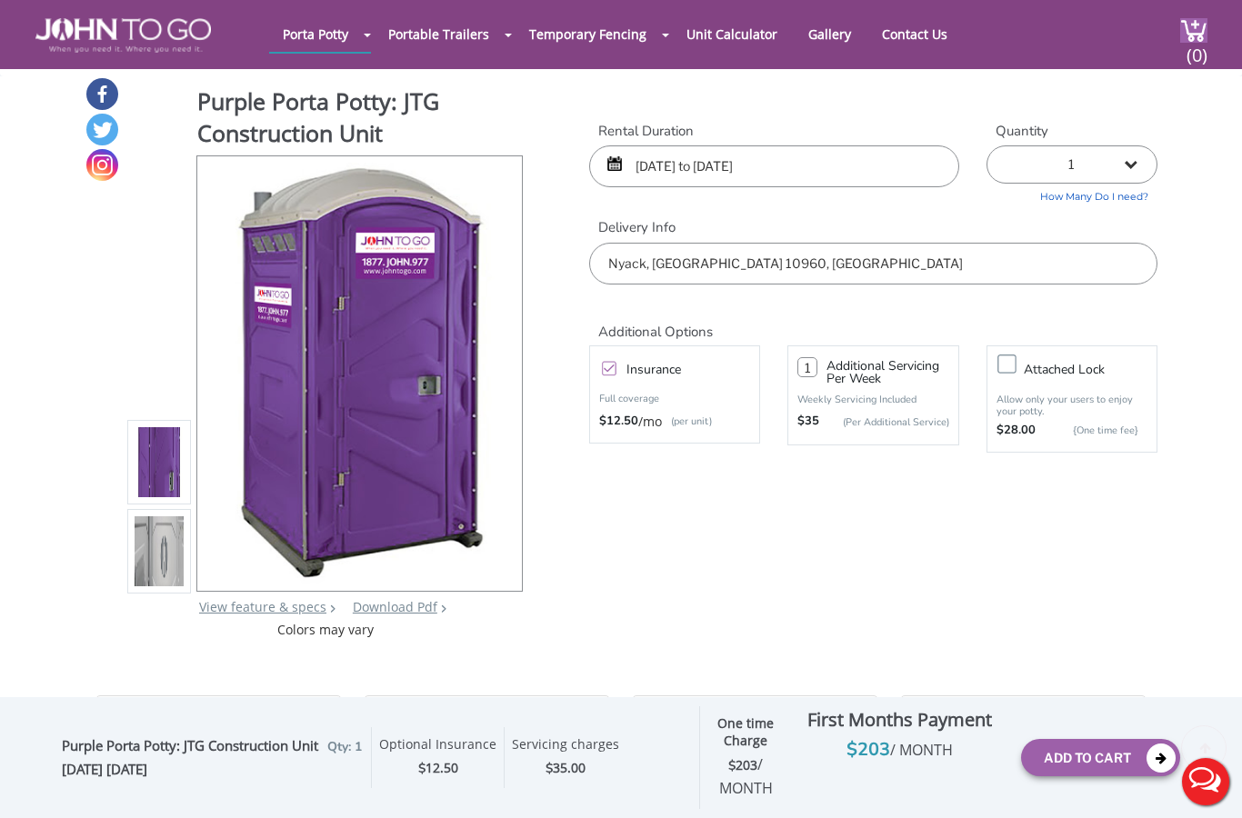
scroll to position [0, 0]
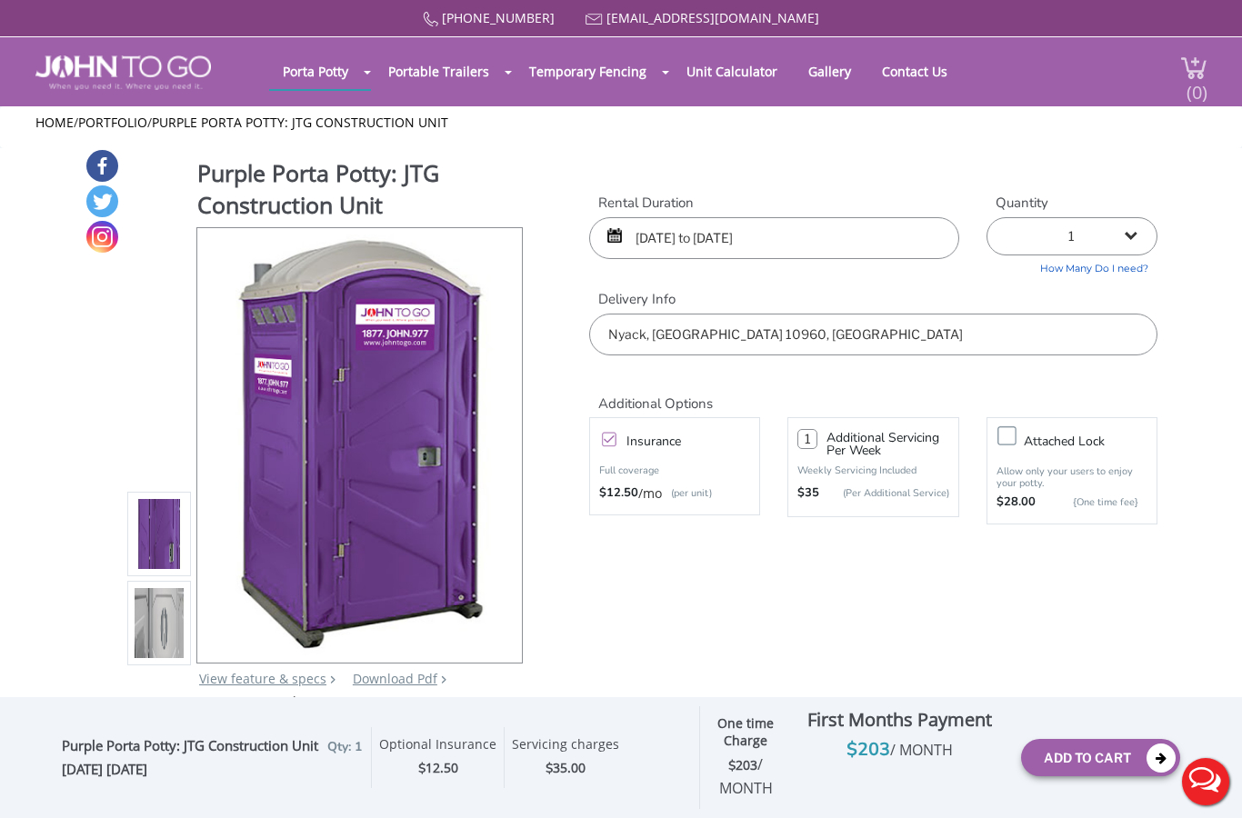
click at [1204, 65] on span "(0)" at bounding box center [1197, 84] width 22 height 39
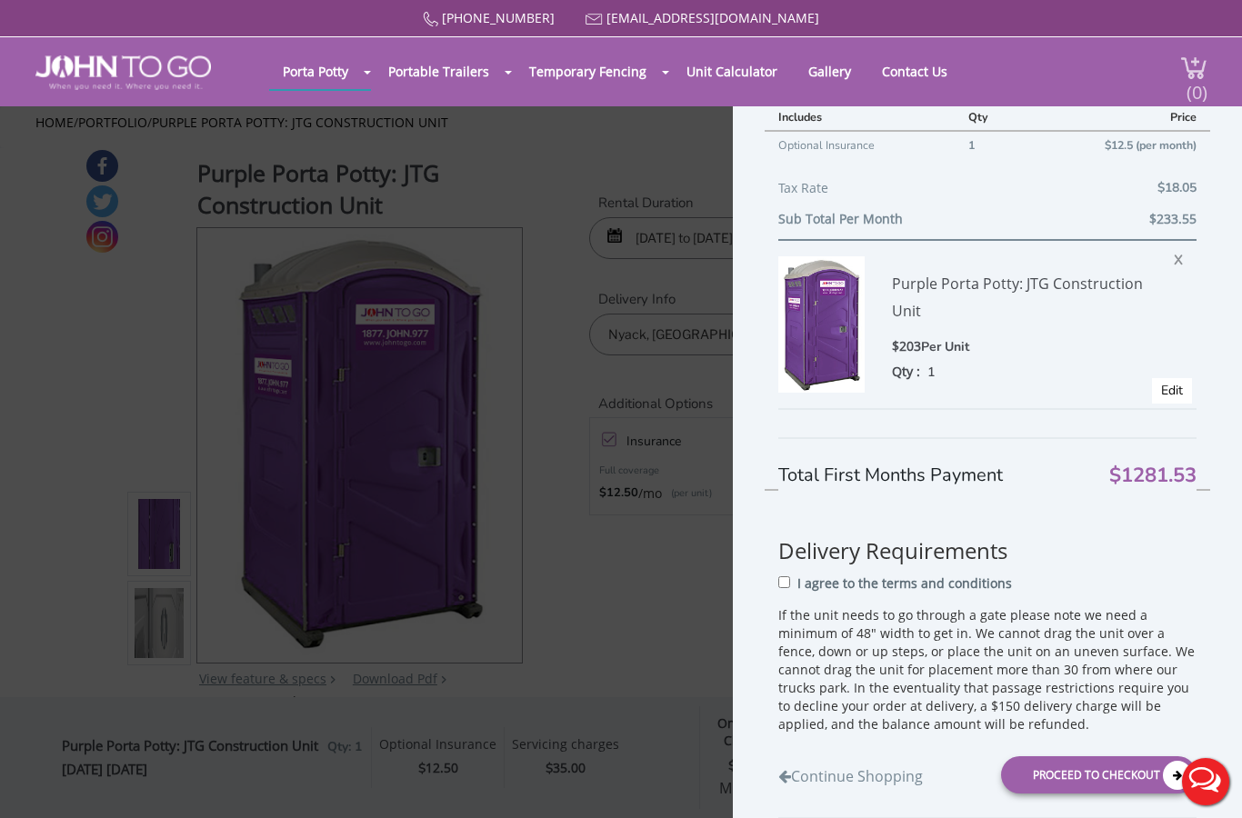
scroll to position [667, 0]
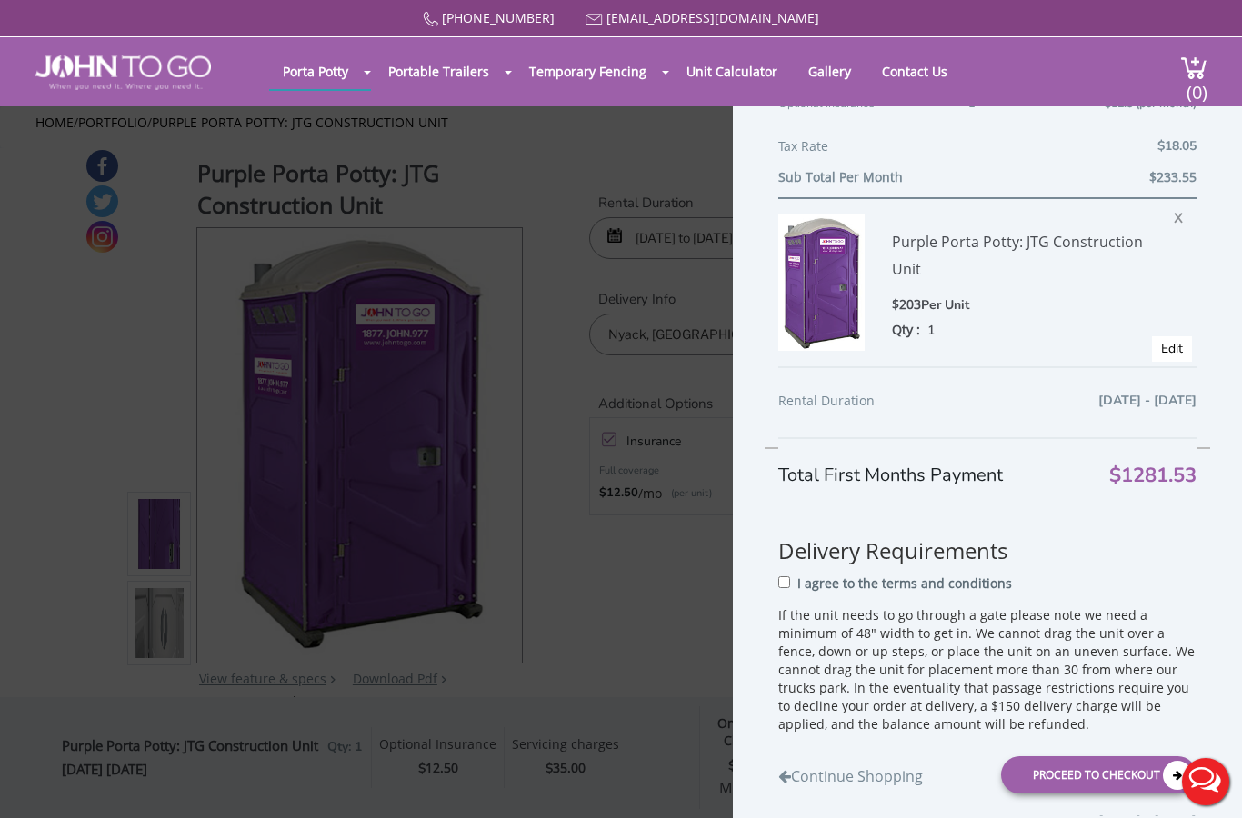
click at [1180, 208] on span "X" at bounding box center [1183, 216] width 18 height 24
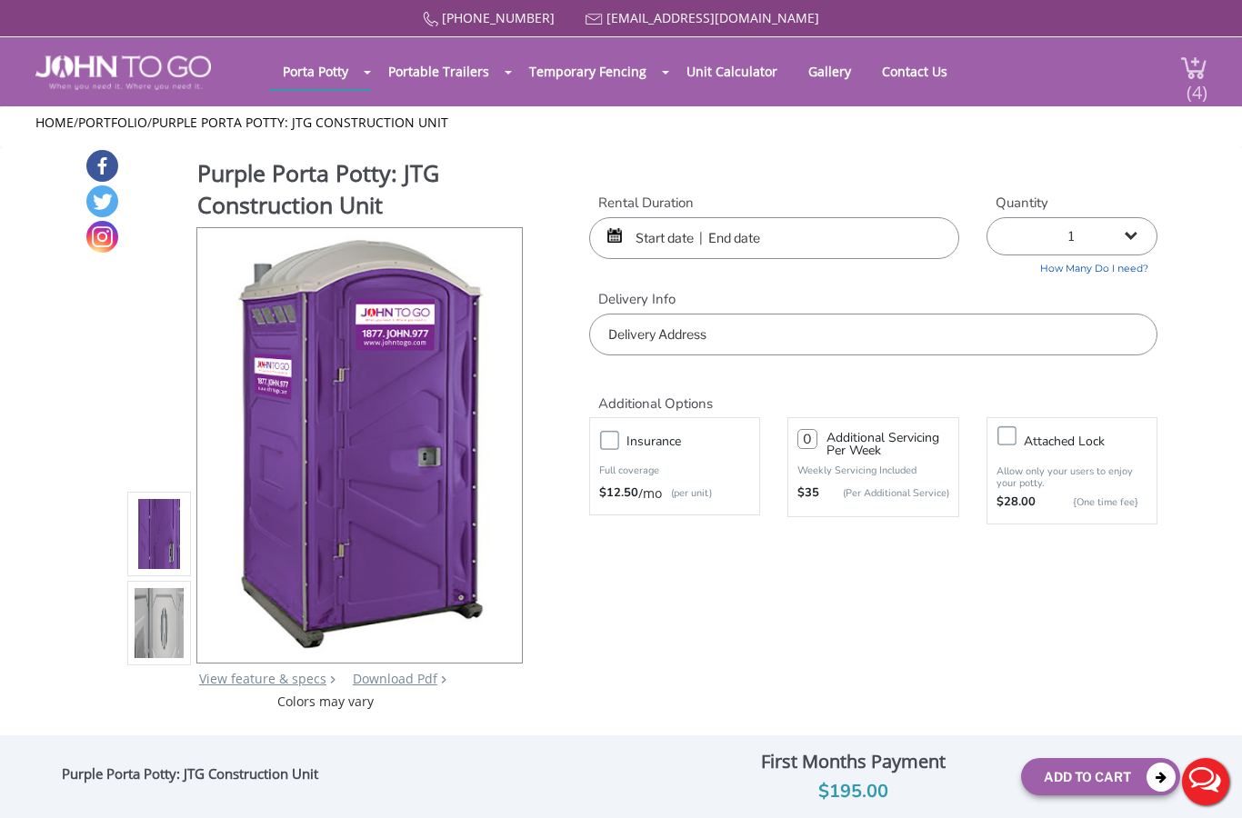
click at [1175, 53] on div "(4)" at bounding box center [1183, 71] width 48 height 69
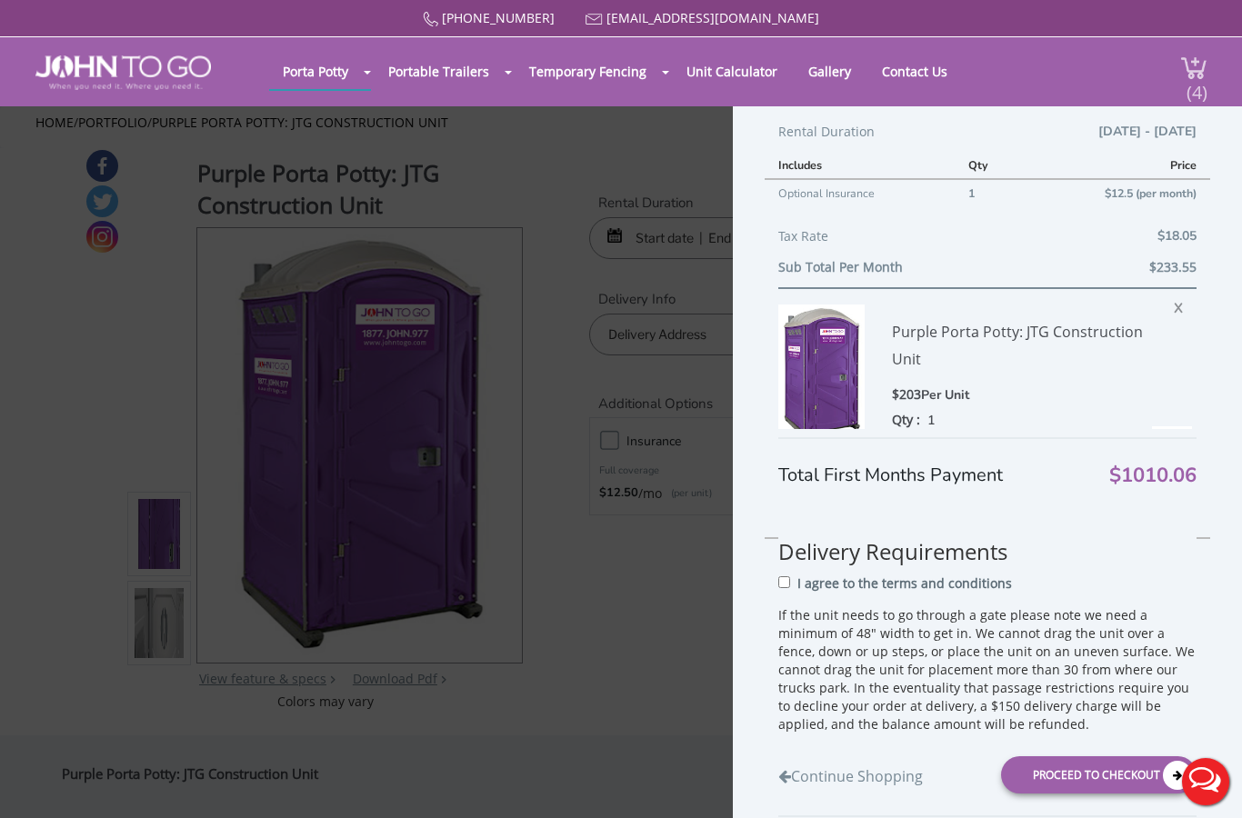
scroll to position [223, 0]
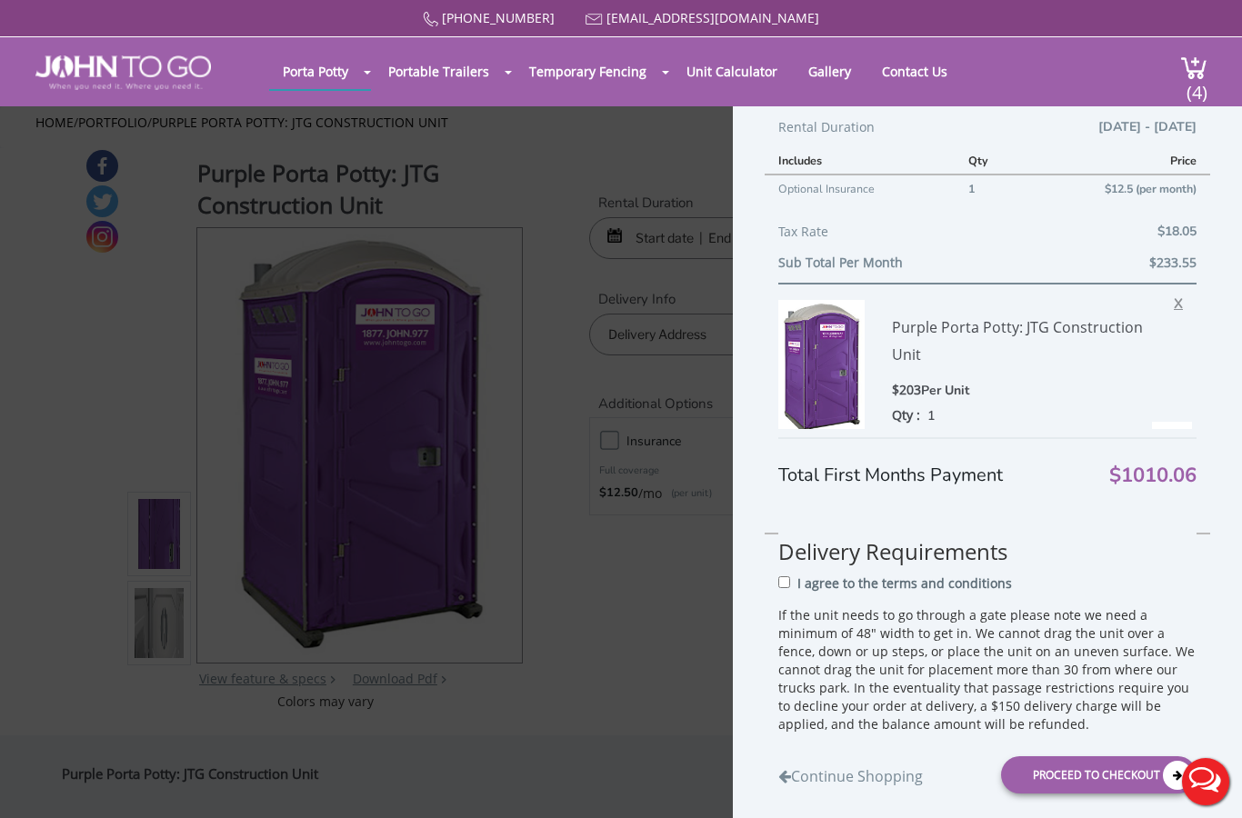
click at [1181, 297] on span "X" at bounding box center [1183, 301] width 18 height 24
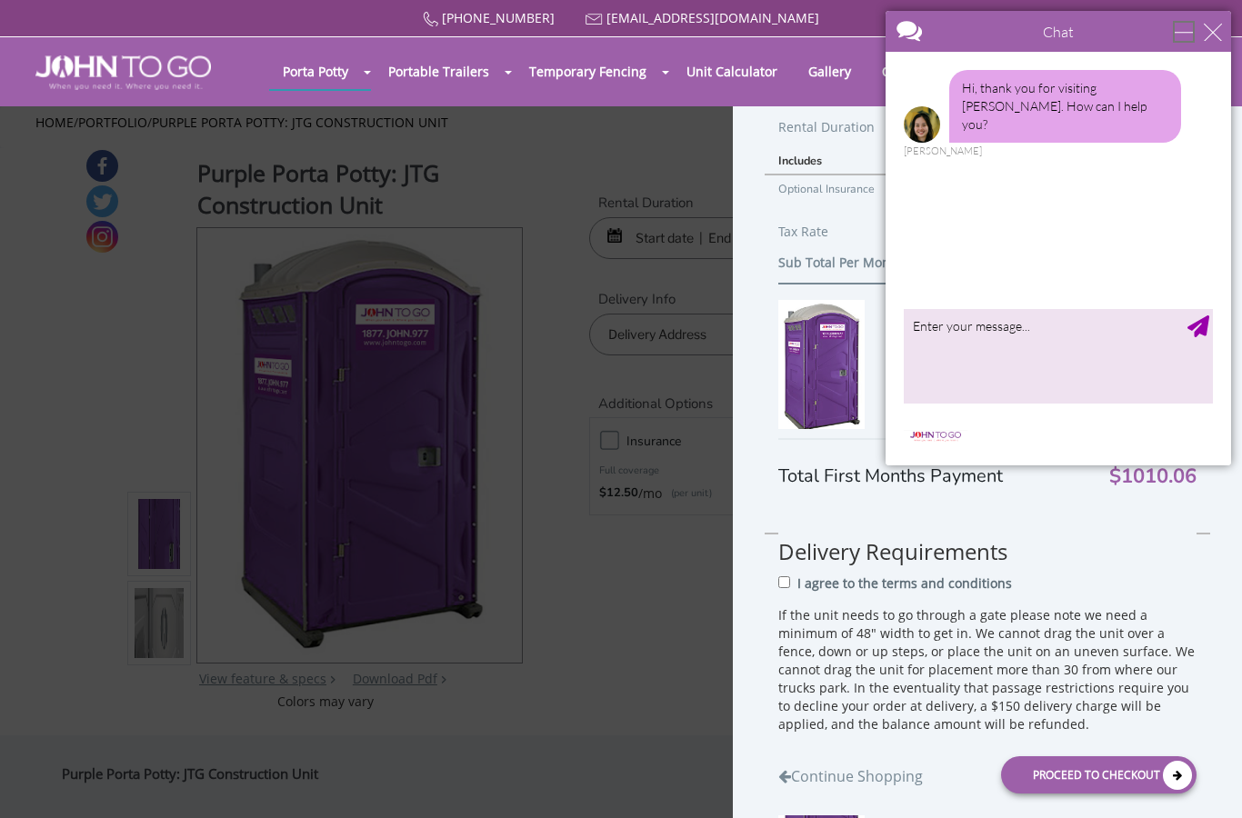
click at [1193, 23] on div "minimize" at bounding box center [1184, 32] width 18 height 18
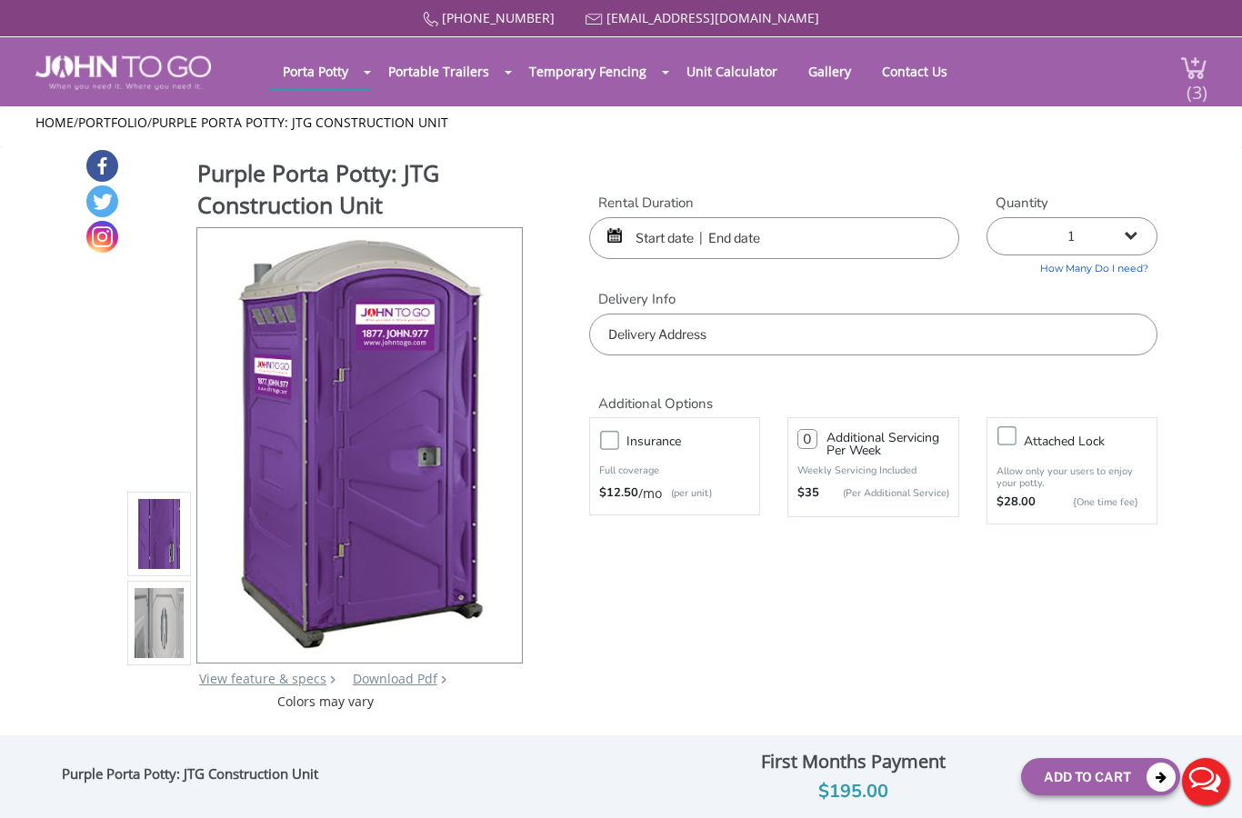
click at [1180, 80] on img at bounding box center [1193, 67] width 27 height 25
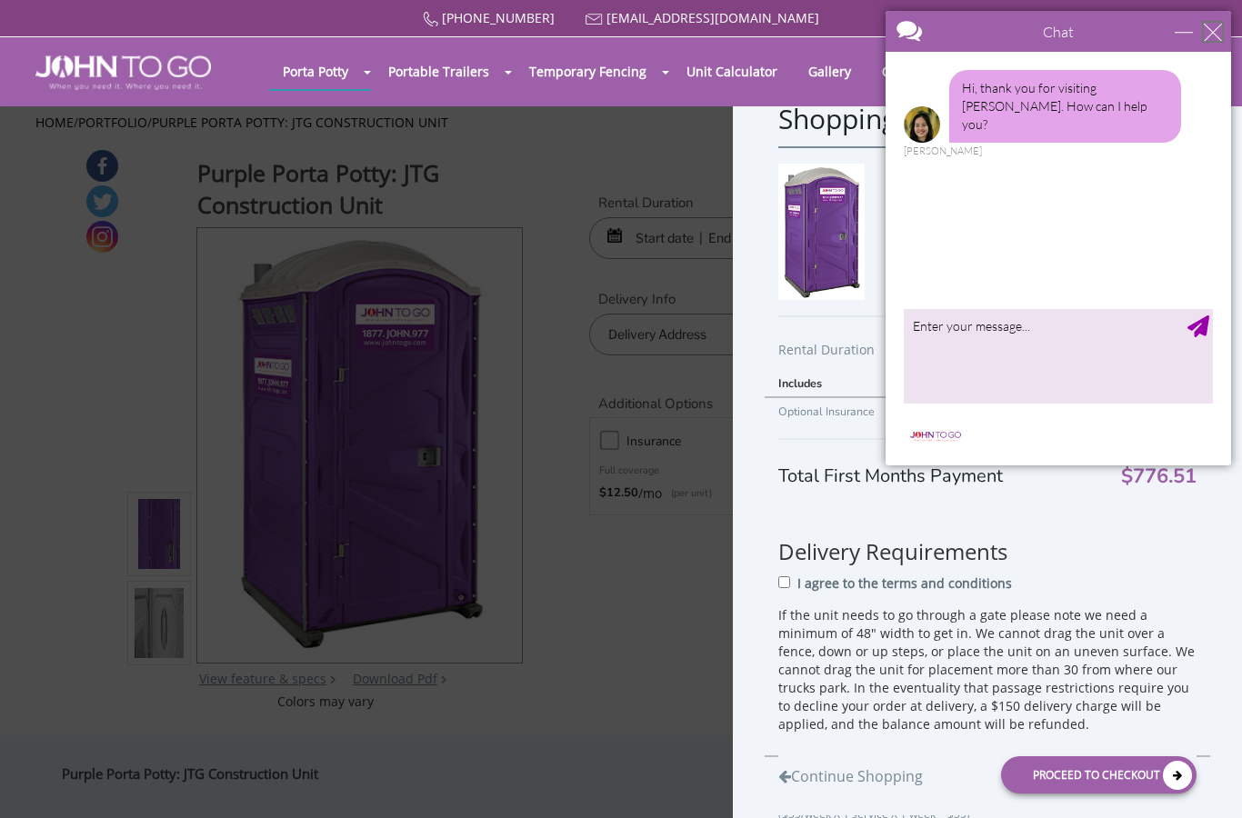
click at [1211, 34] on div "close" at bounding box center [1213, 32] width 18 height 18
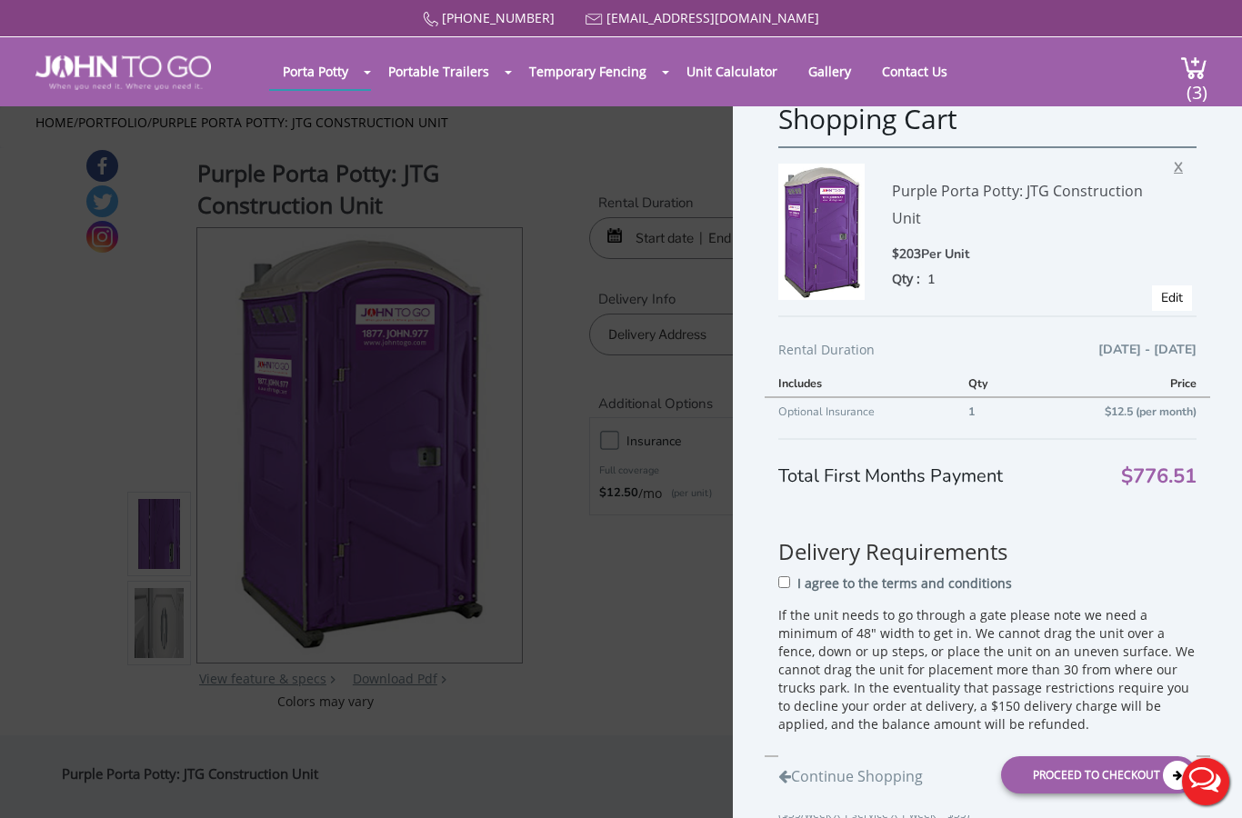
click at [1185, 165] on span "X" at bounding box center [1183, 165] width 18 height 24
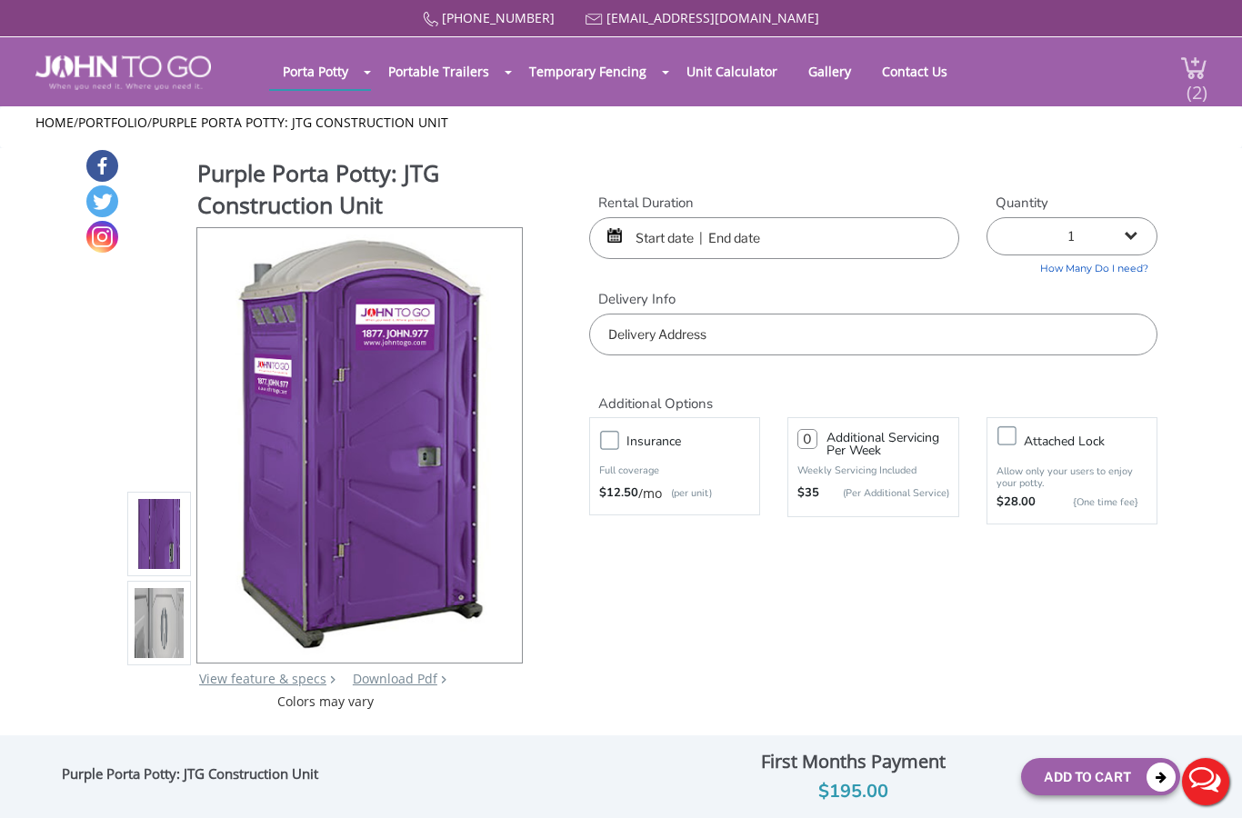
click at [1182, 75] on img at bounding box center [1193, 67] width 27 height 25
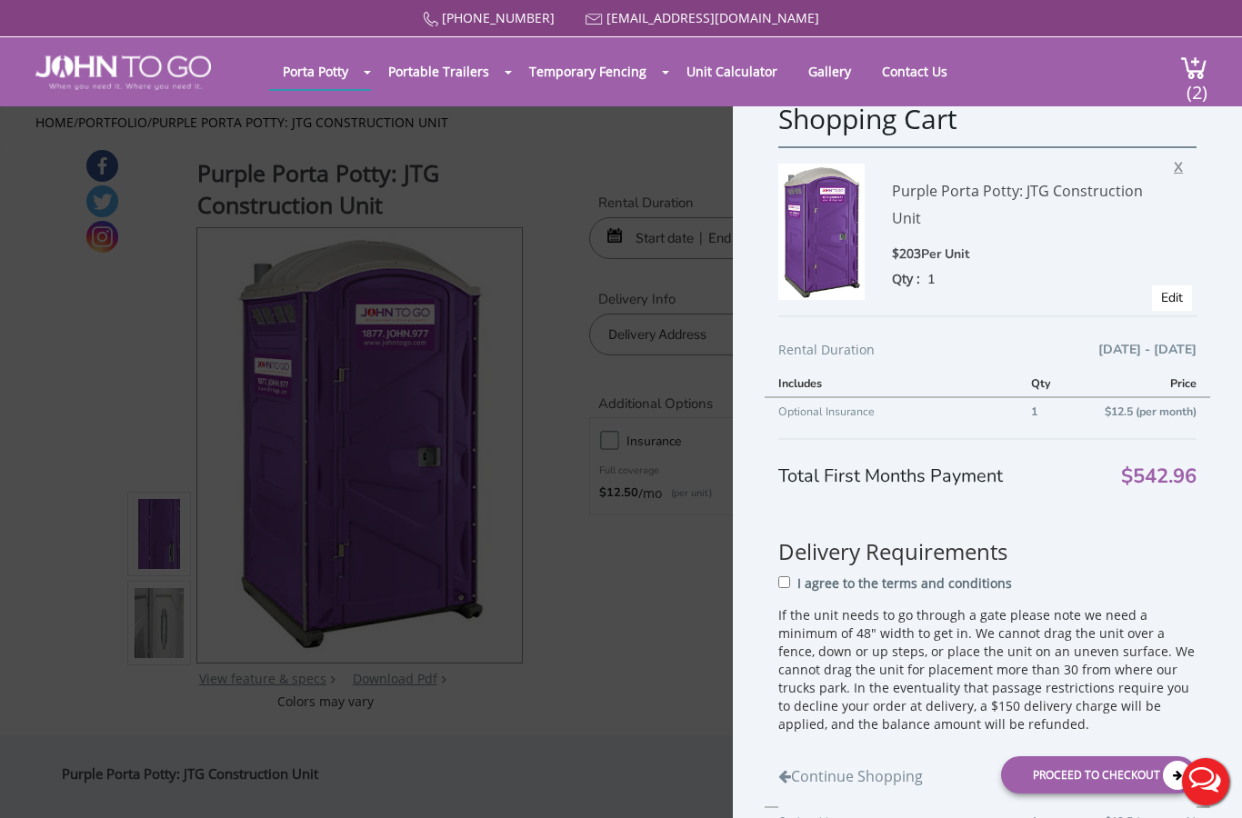
click at [1183, 171] on span "X" at bounding box center [1183, 165] width 18 height 24
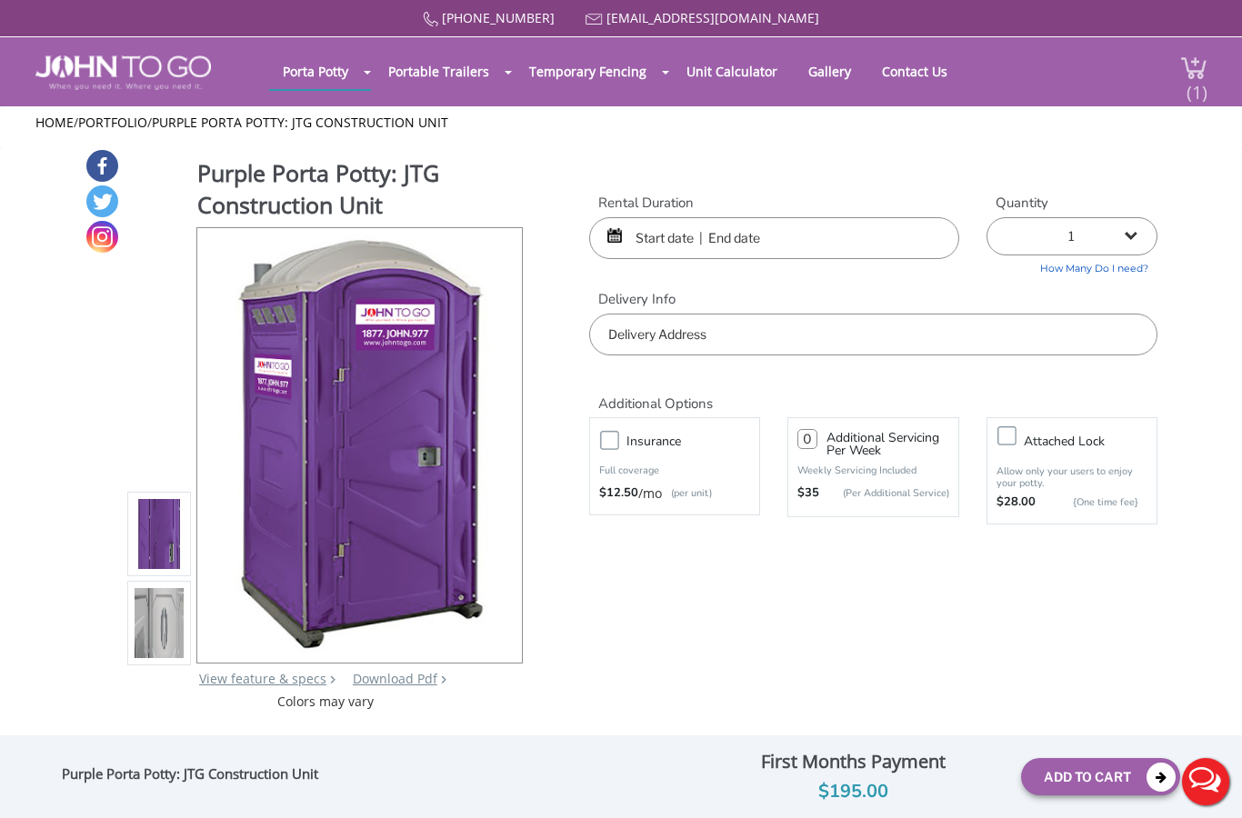
click at [1184, 63] on img at bounding box center [1193, 67] width 27 height 25
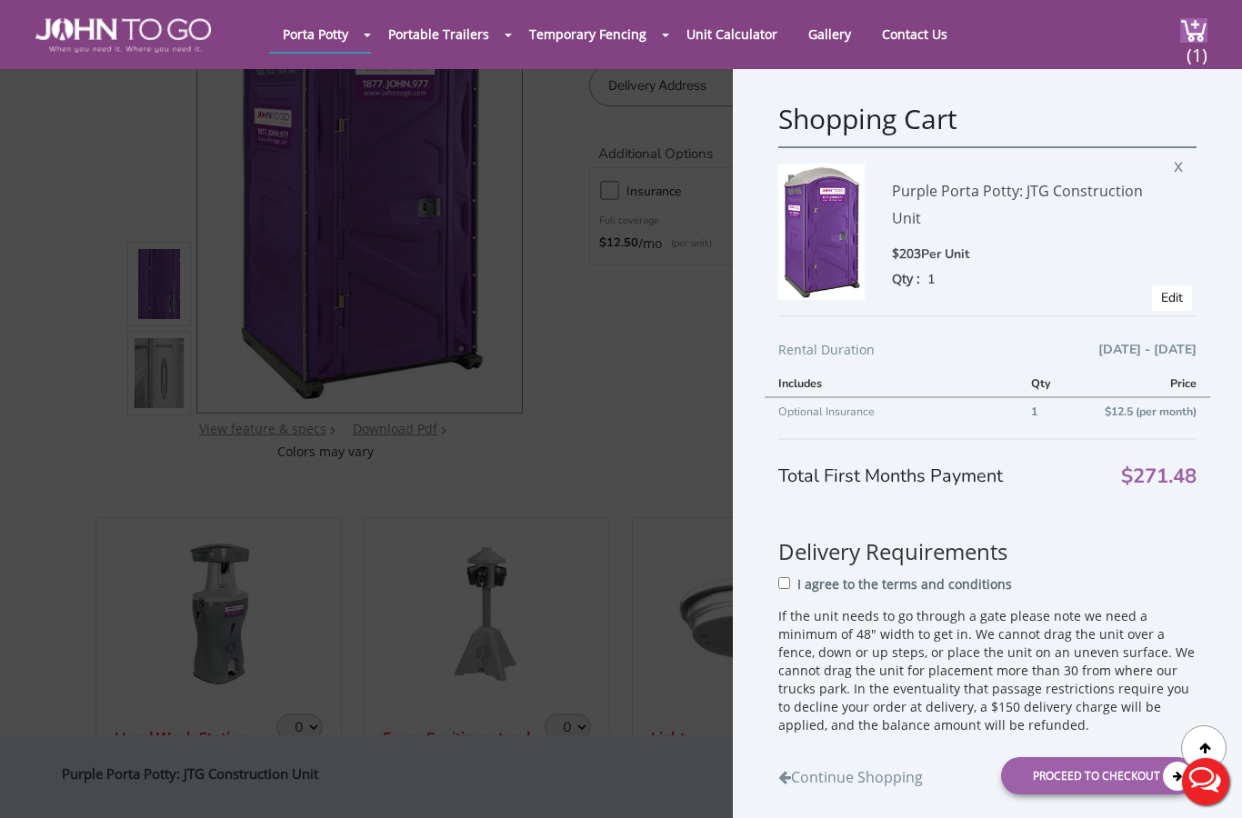
click at [565, 603] on div "Shopping Cart Purple Porta Potty: JTG Construction Unit $203 Per Unit Qty : 1 X…" at bounding box center [621, 409] width 1242 height 818
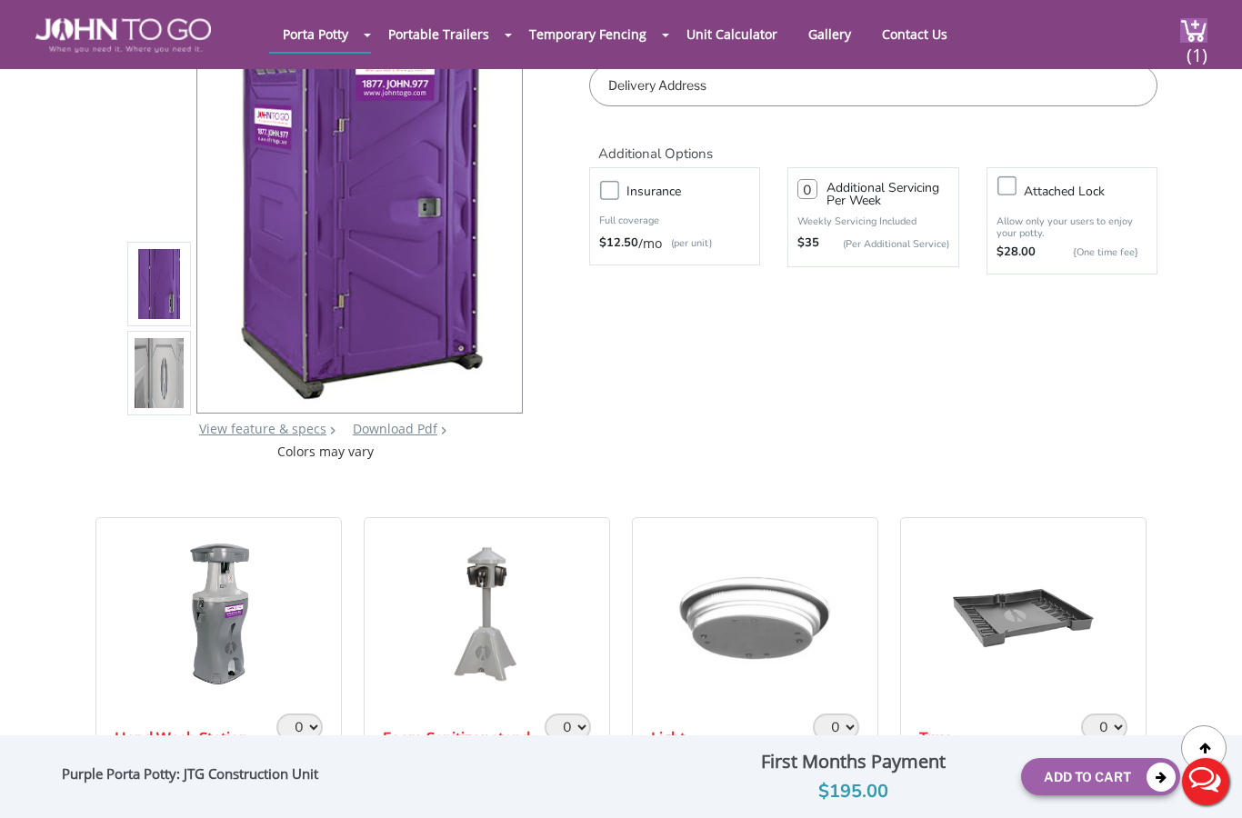
click at [612, 433] on div "Purple Porta Potty: JTG Construction Unit View feature & specs Download Pdf Pro…" at bounding box center [621, 179] width 1073 height 563
